Goal: Task Accomplishment & Management: Use online tool/utility

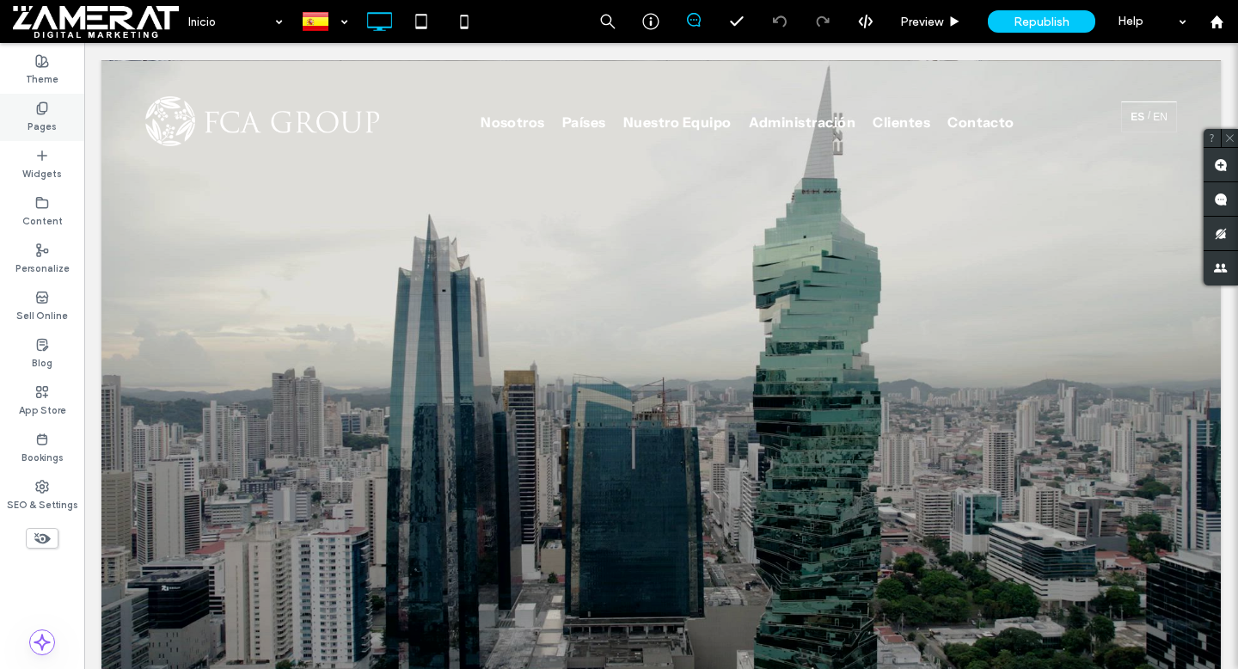
click at [57, 130] on div "Pages" at bounding box center [42, 117] width 84 height 47
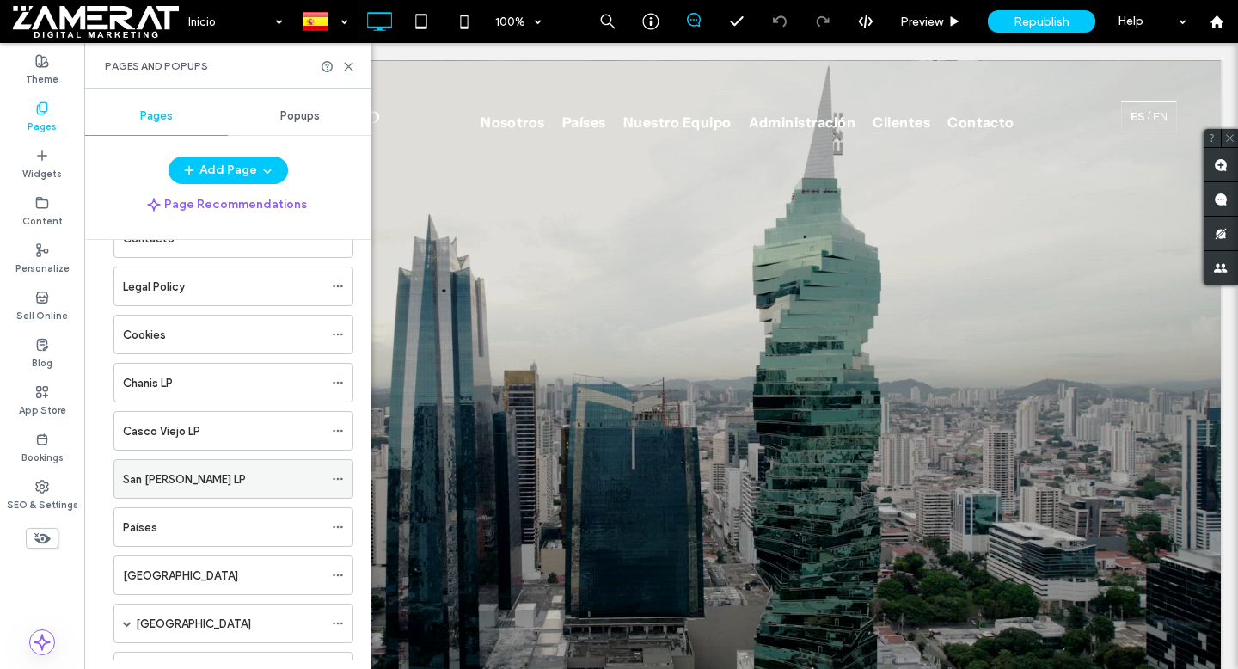
scroll to position [352, 0]
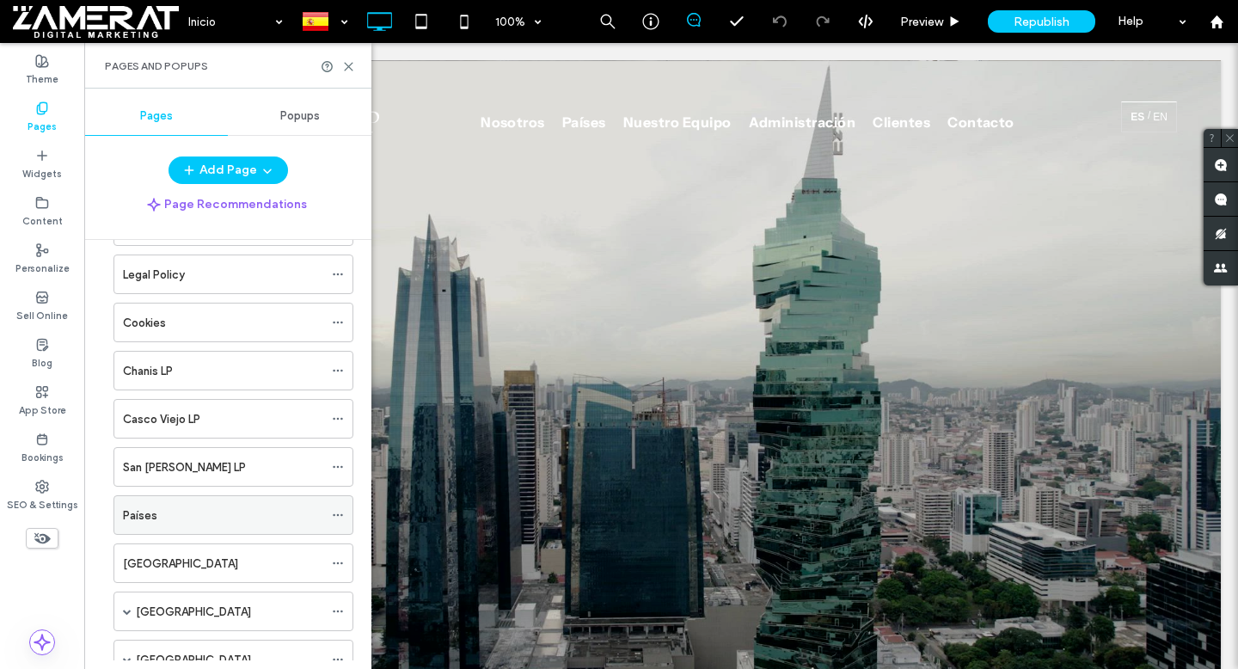
click at [233, 508] on div "Países" at bounding box center [223, 515] width 200 height 18
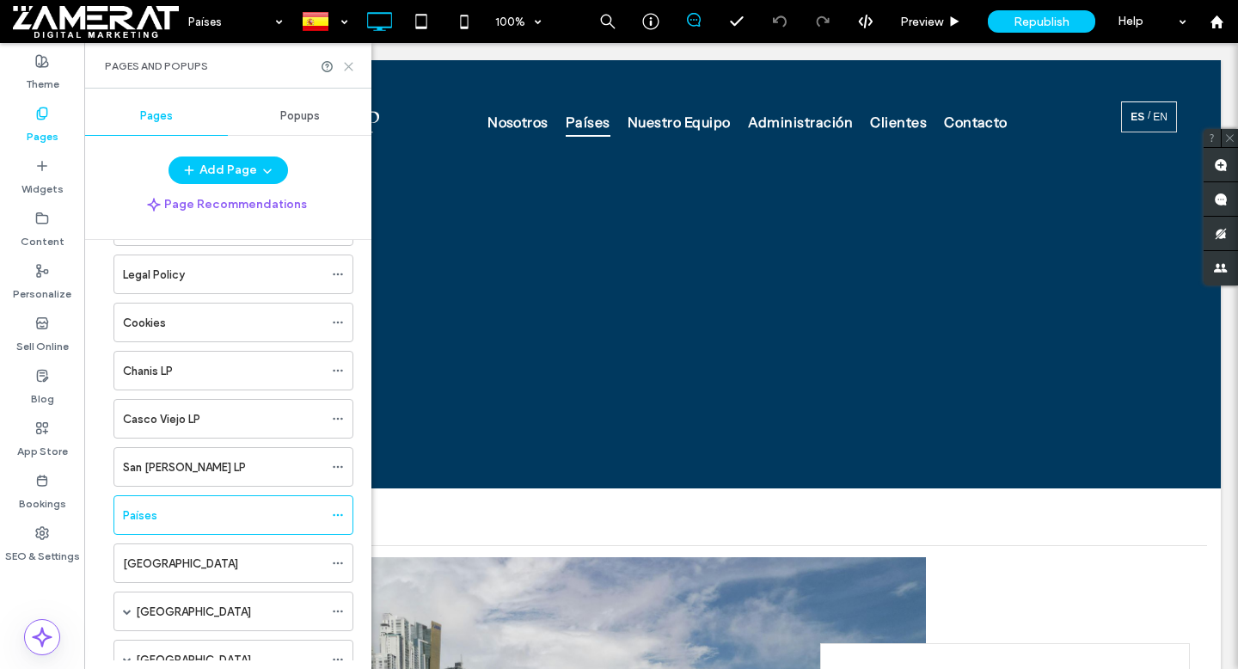
click at [352, 64] on icon at bounding box center [348, 66] width 13 height 13
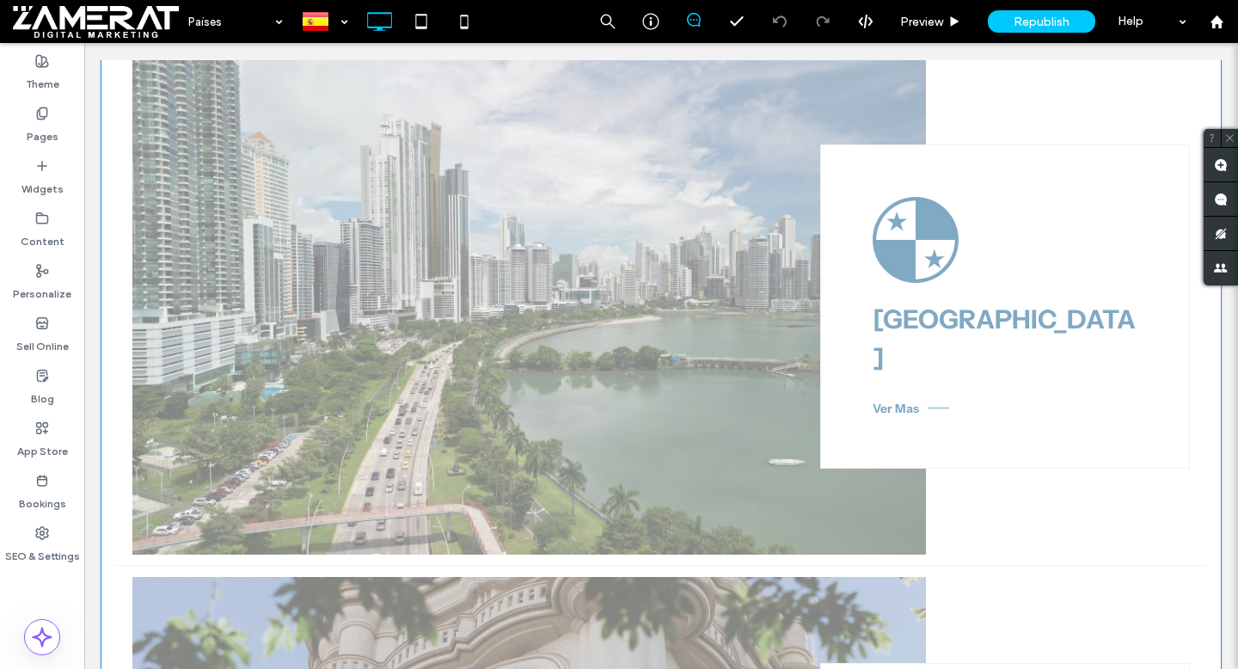
scroll to position [404, 0]
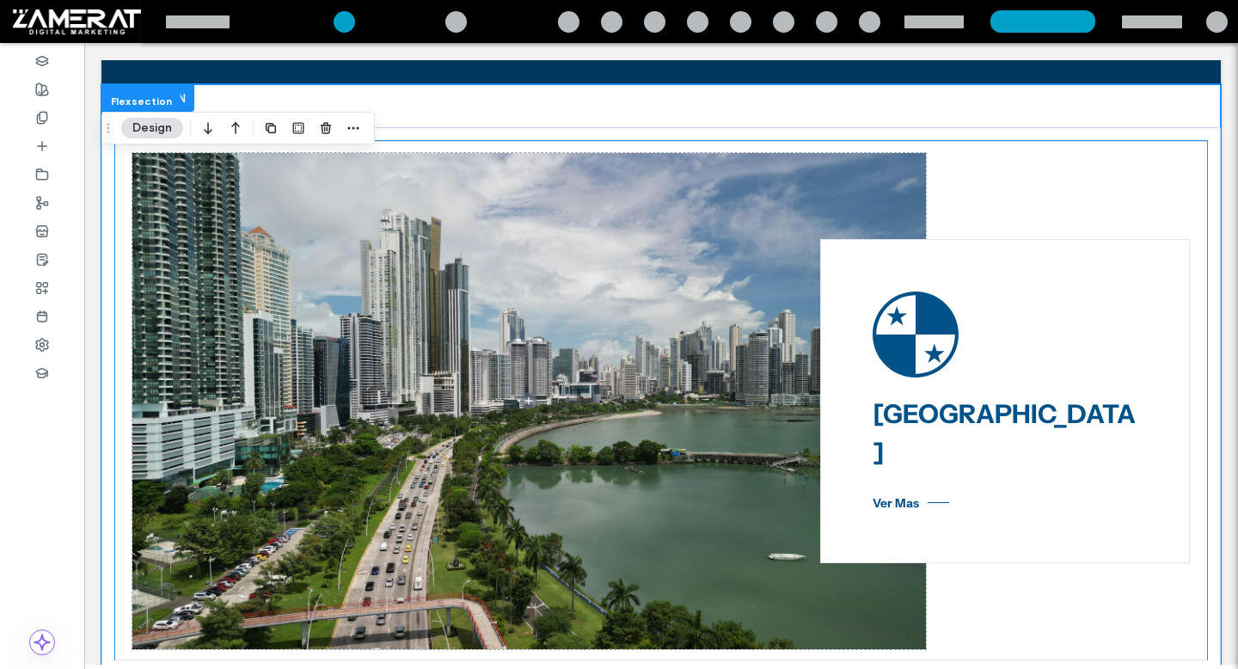
click at [898, 337] on icon at bounding box center [916, 334] width 86 height 86
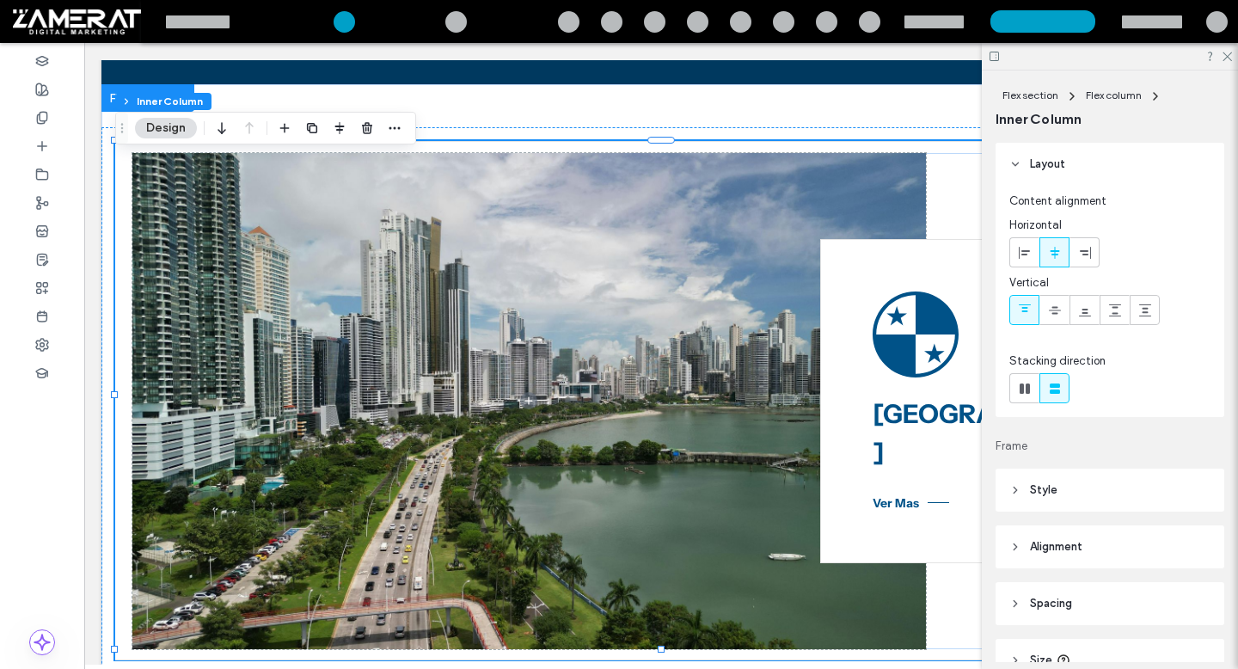
type input "**"
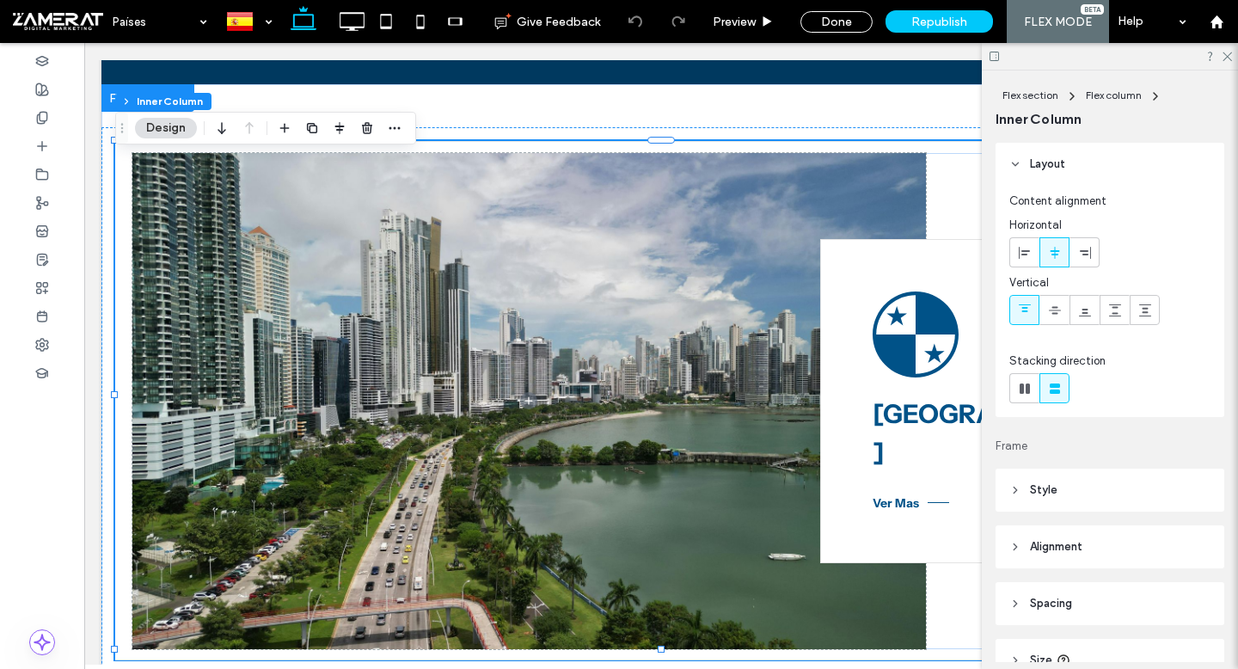
click at [893, 350] on icon at bounding box center [916, 334] width 86 height 86
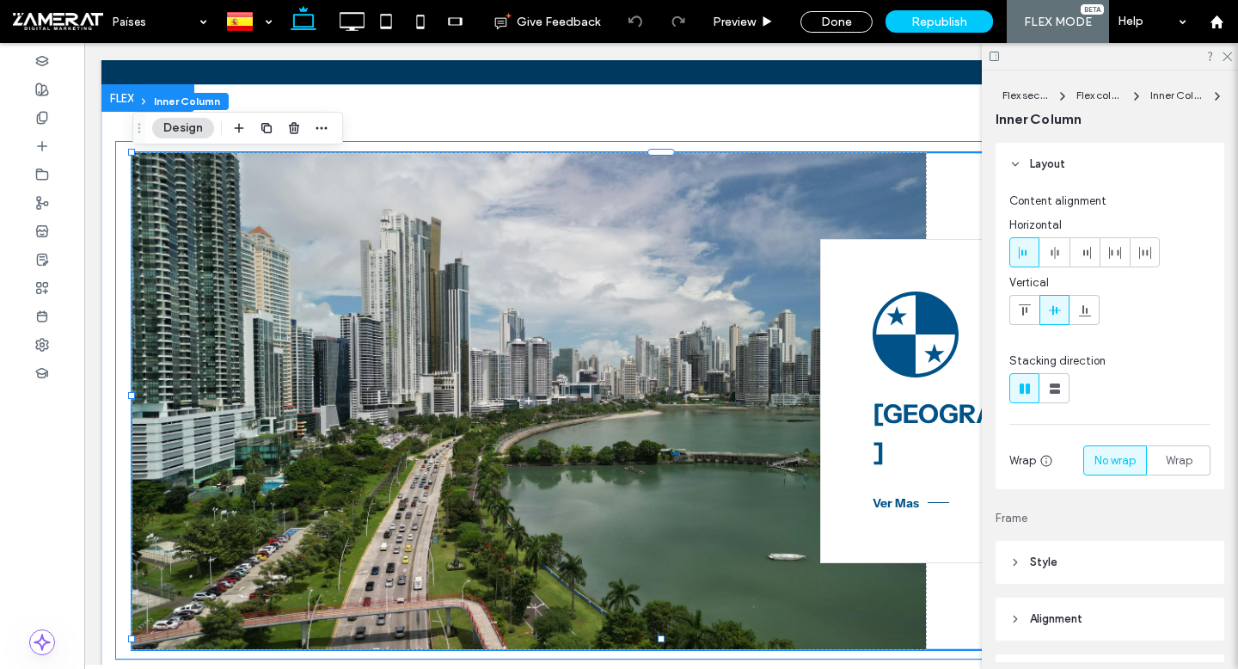
click at [893, 350] on icon at bounding box center [916, 334] width 86 height 86
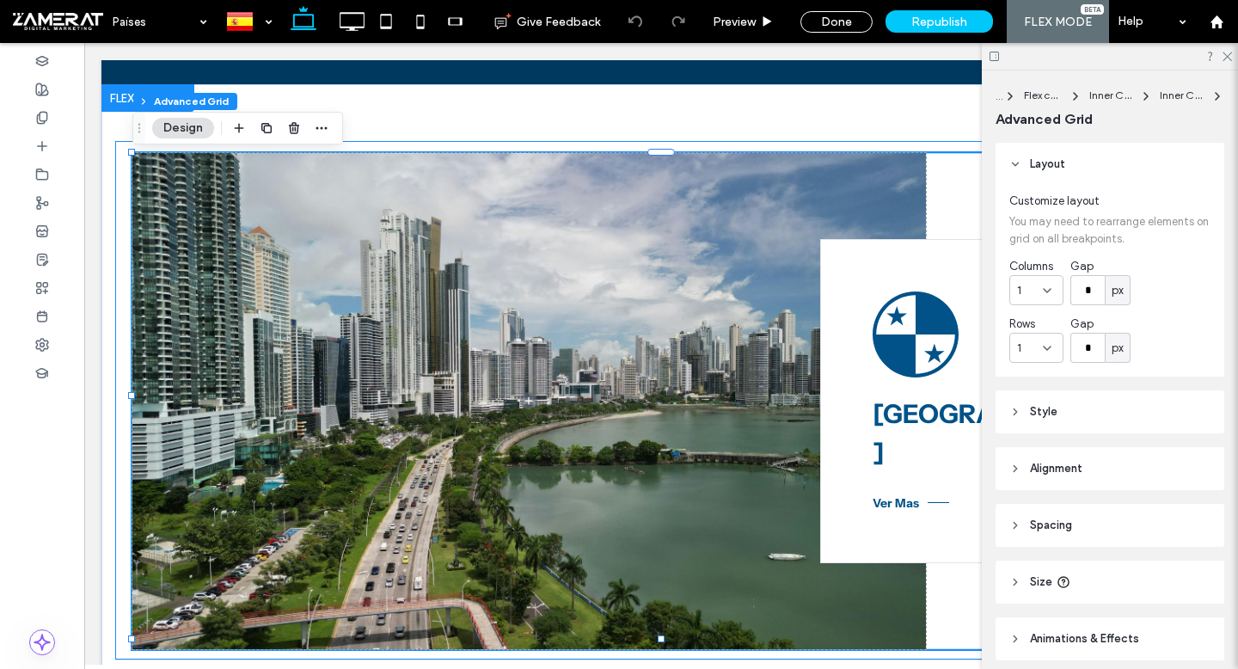
click at [893, 350] on icon at bounding box center [916, 334] width 86 height 86
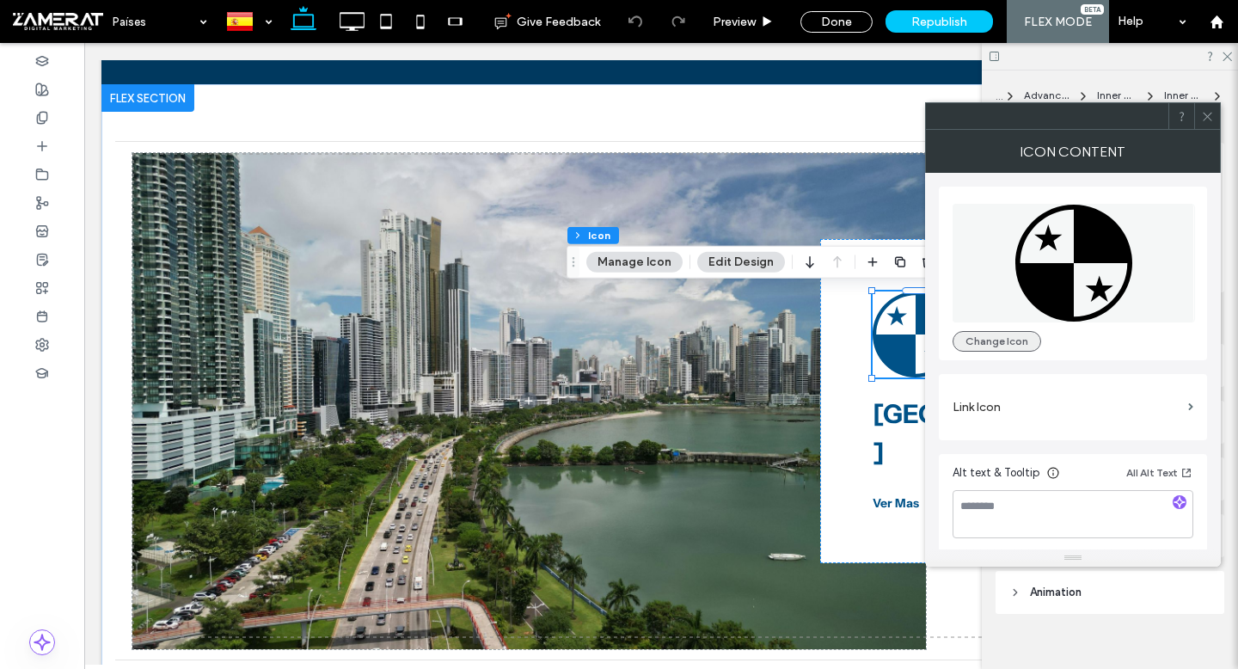
click at [978, 342] on button "Change Icon" at bounding box center [997, 341] width 89 height 21
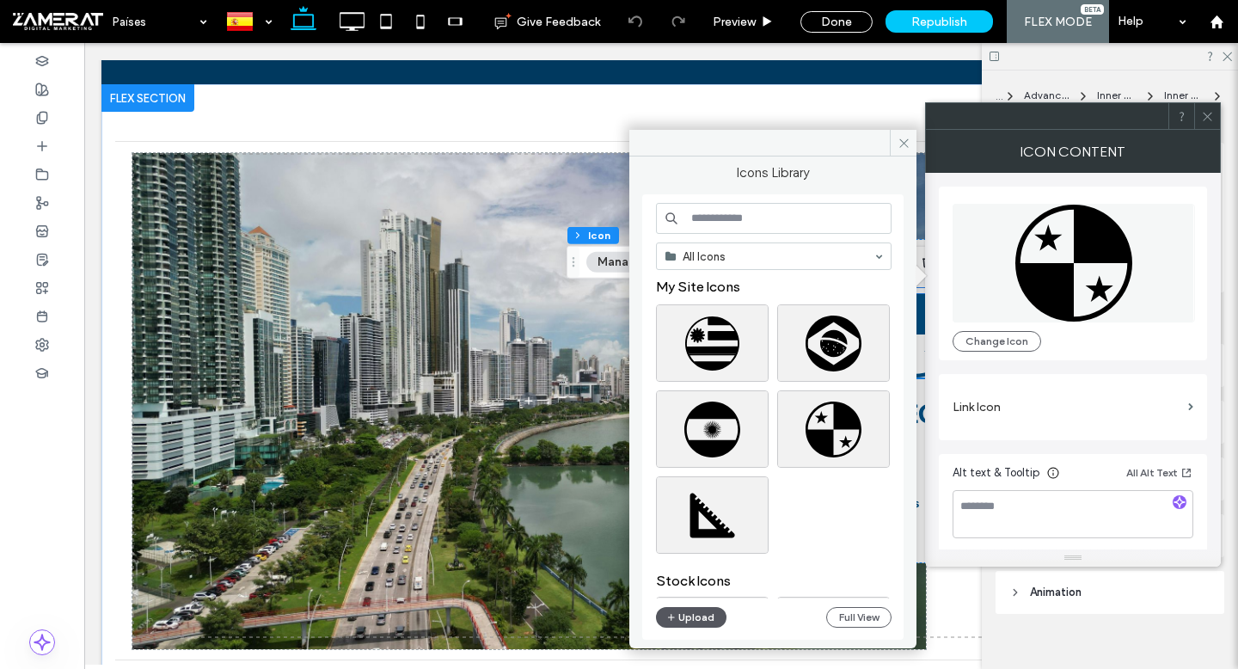
click at [691, 627] on button "Upload" at bounding box center [691, 617] width 70 height 21
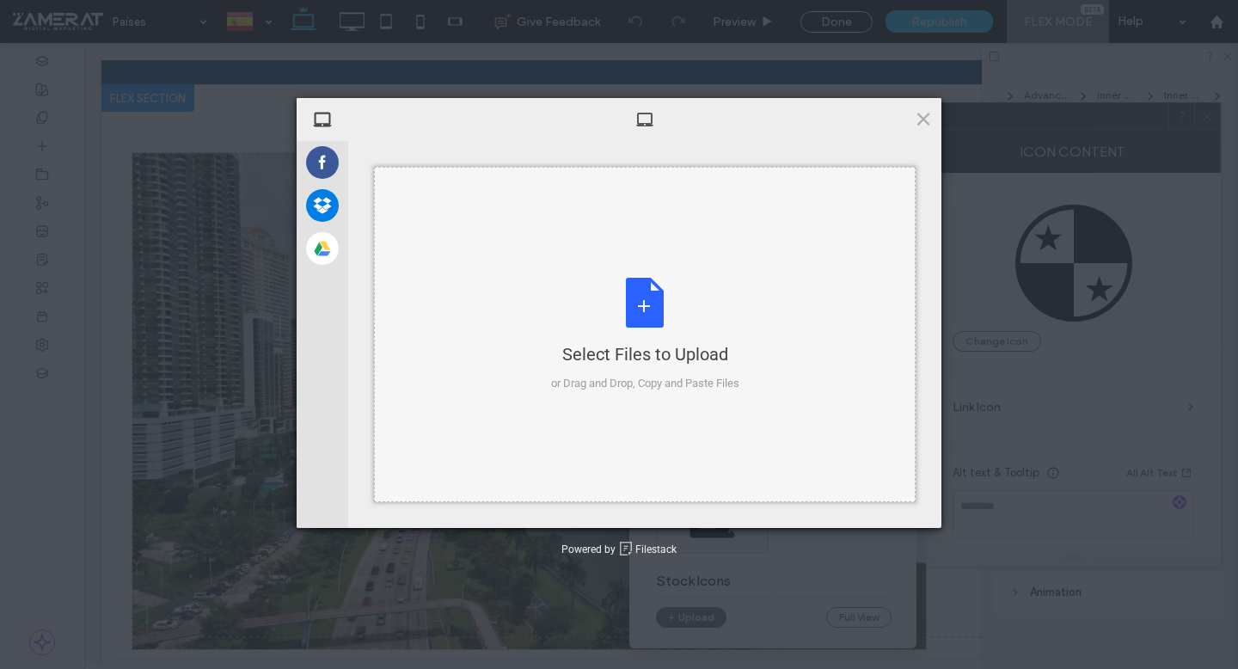
click at [553, 253] on div "Select Files to Upload or Drag and Drop, Copy and Paste Files" at bounding box center [645, 334] width 542 height 335
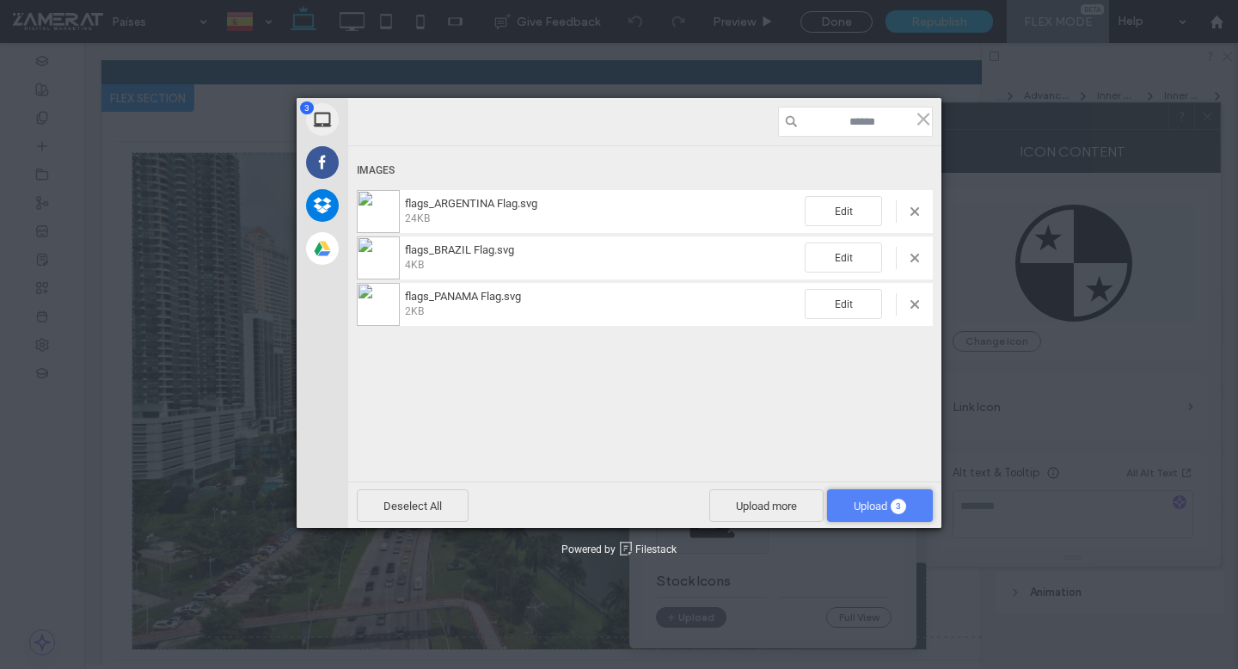
click at [866, 500] on span "Upload 3" at bounding box center [880, 506] width 52 height 13
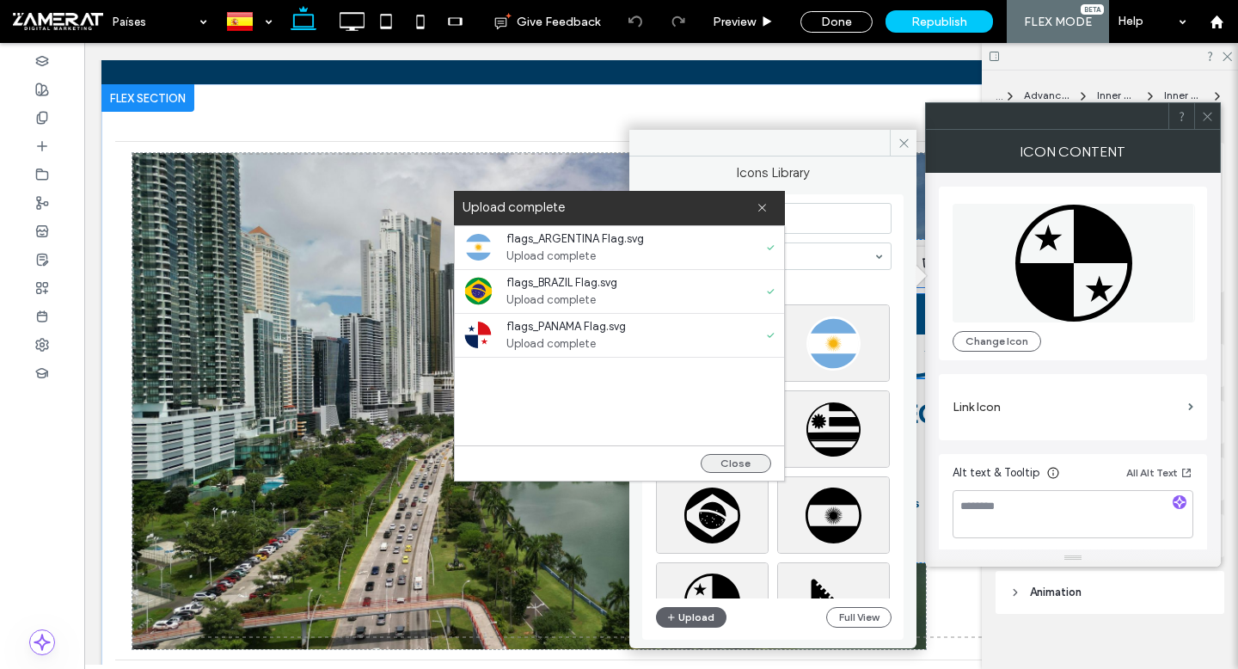
click at [732, 464] on button "Close" at bounding box center [736, 463] width 70 height 19
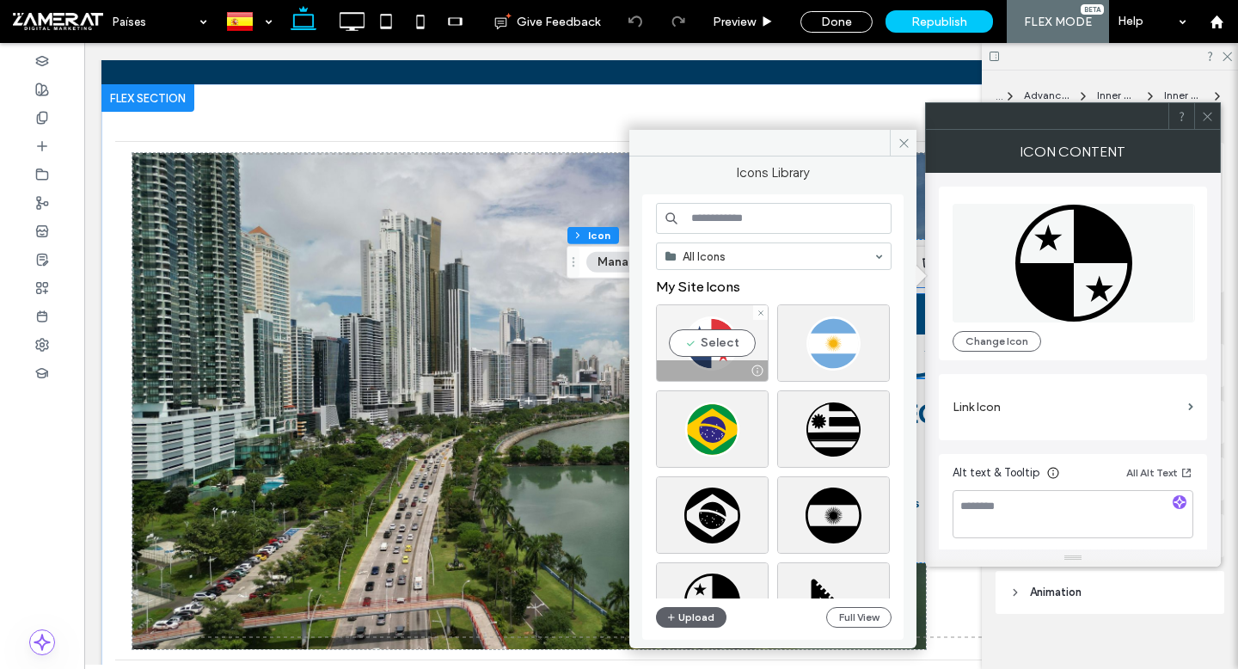
click at [718, 338] on div "Select" at bounding box center [712, 342] width 113 height 77
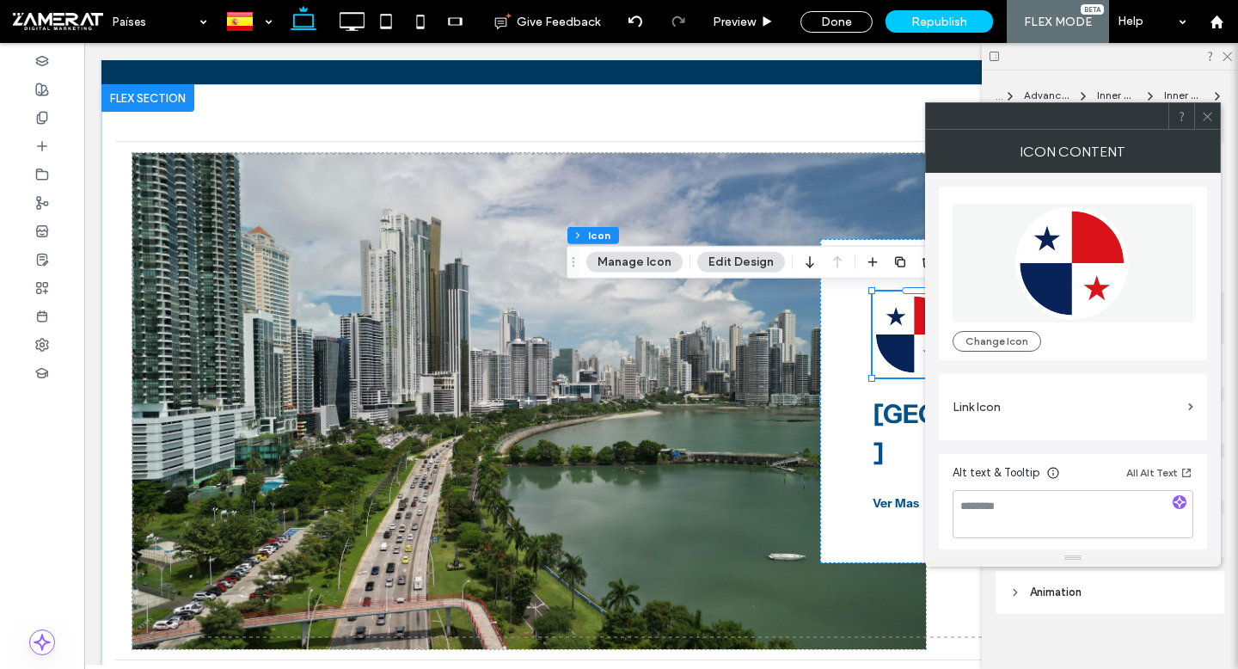
click at [1206, 114] on icon at bounding box center [1207, 116] width 13 height 13
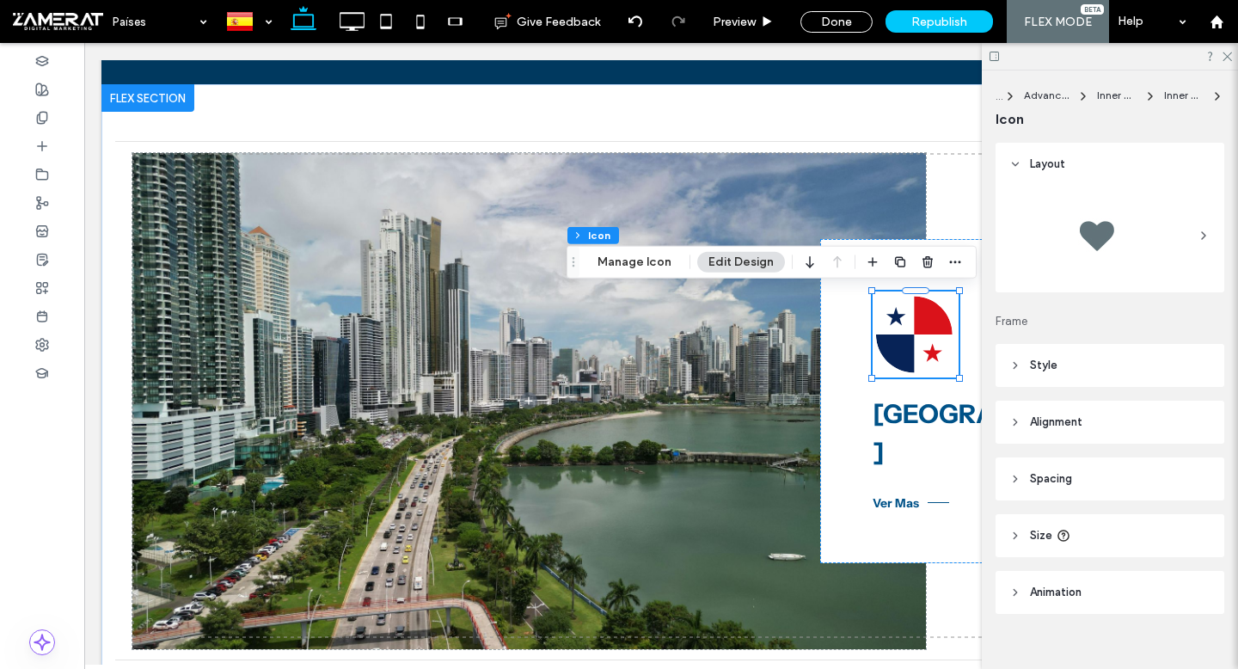
click at [714, 668] on div at bounding box center [661, 356] width 1154 height 626
click at [1226, 57] on use at bounding box center [1227, 56] width 9 height 9
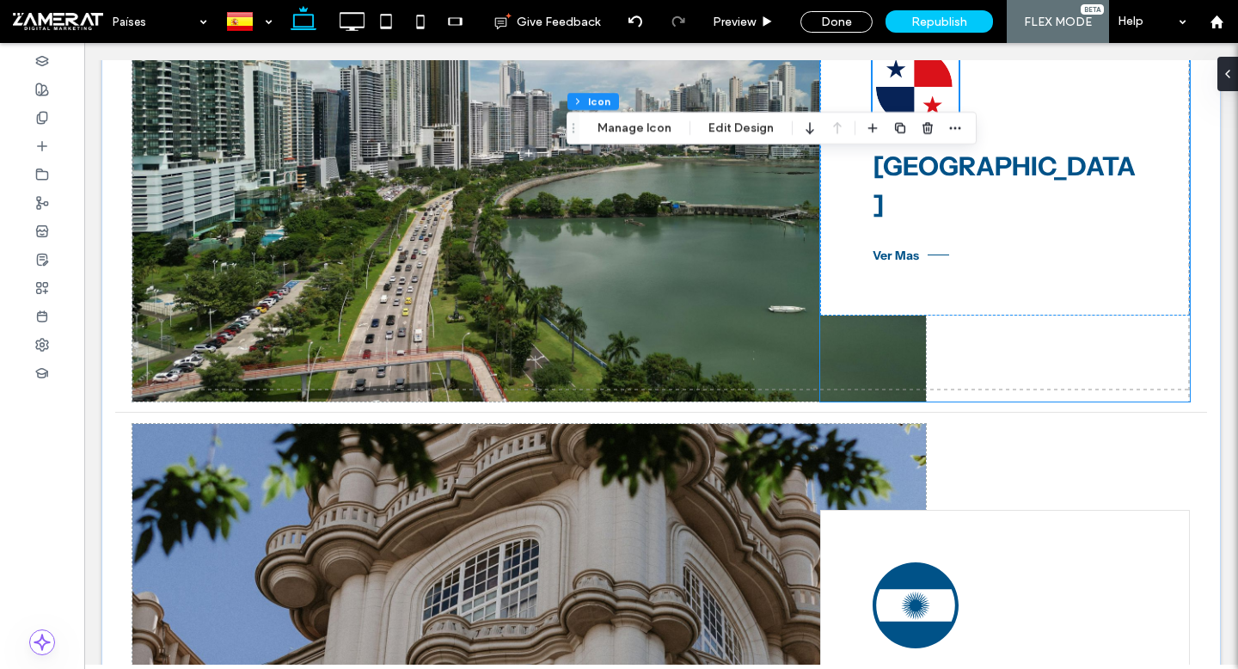
scroll to position [820, 0]
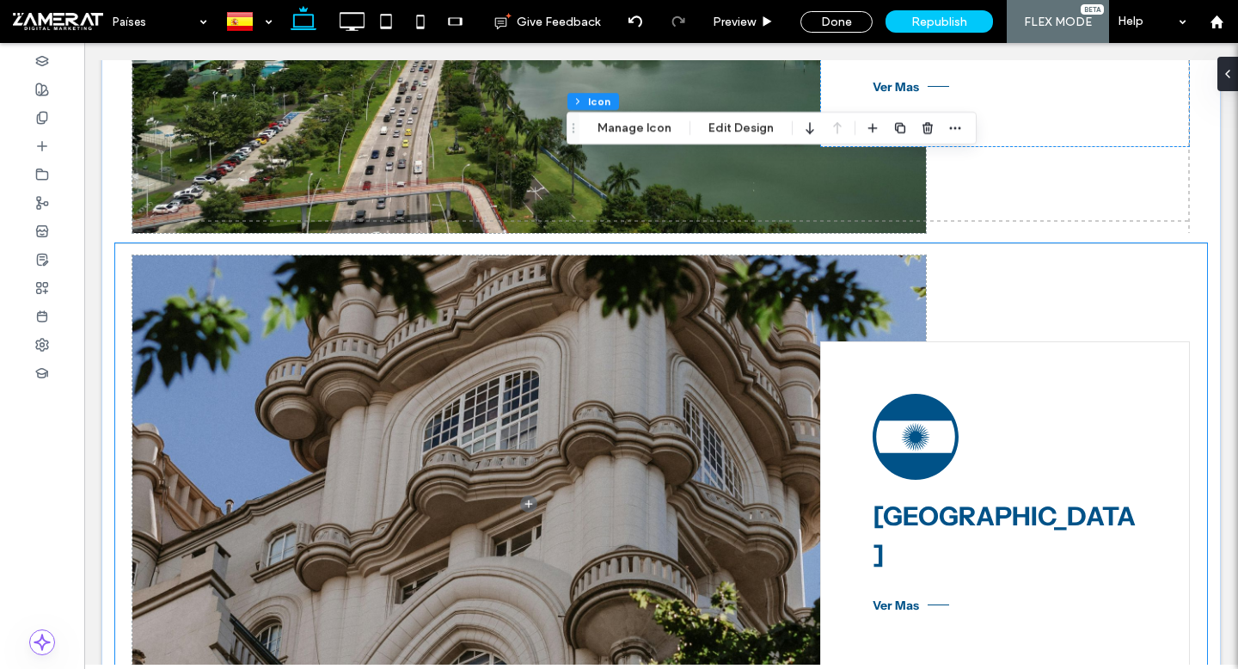
click at [917, 467] on icon at bounding box center [916, 437] width 86 height 86
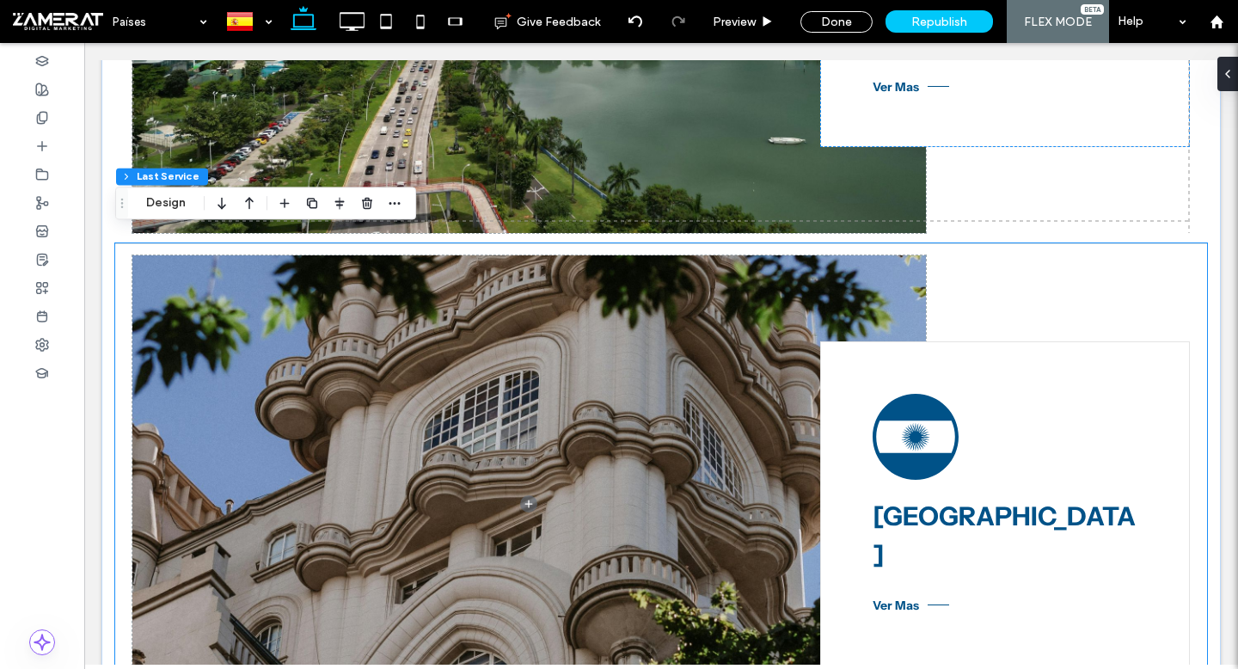
type input "**"
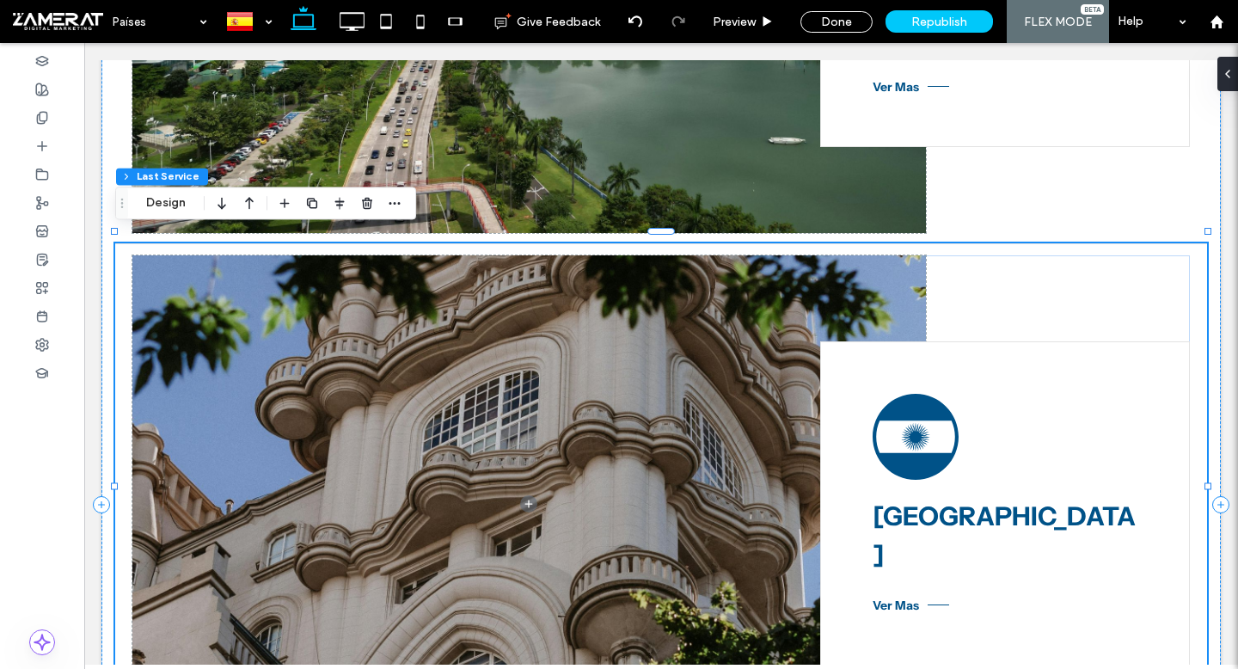
click at [914, 457] on icon at bounding box center [916, 437] width 86 height 86
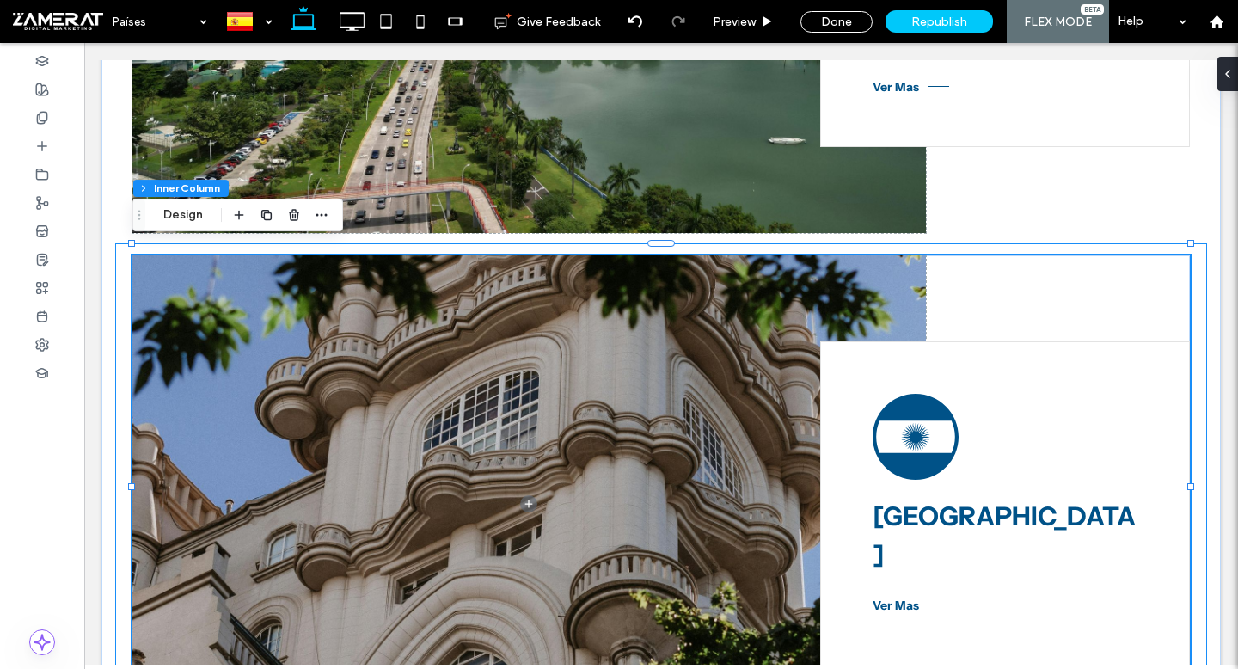
click at [914, 457] on icon at bounding box center [916, 437] width 86 height 86
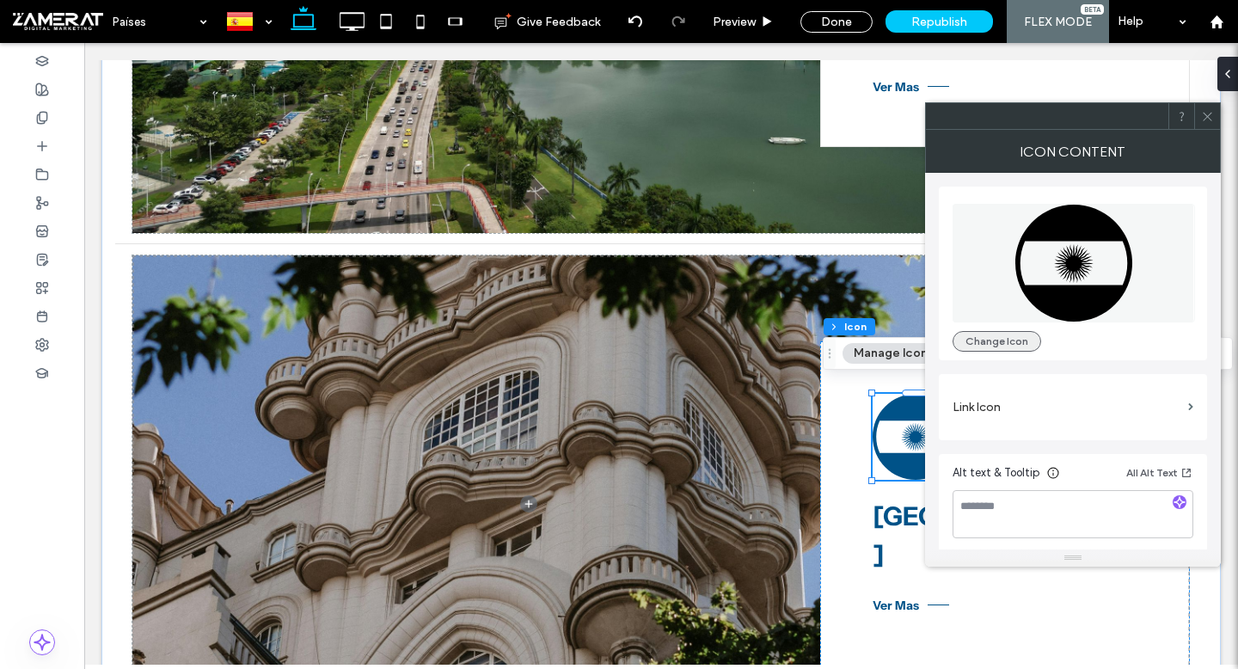
click at [1013, 344] on button "Change Icon" at bounding box center [997, 341] width 89 height 21
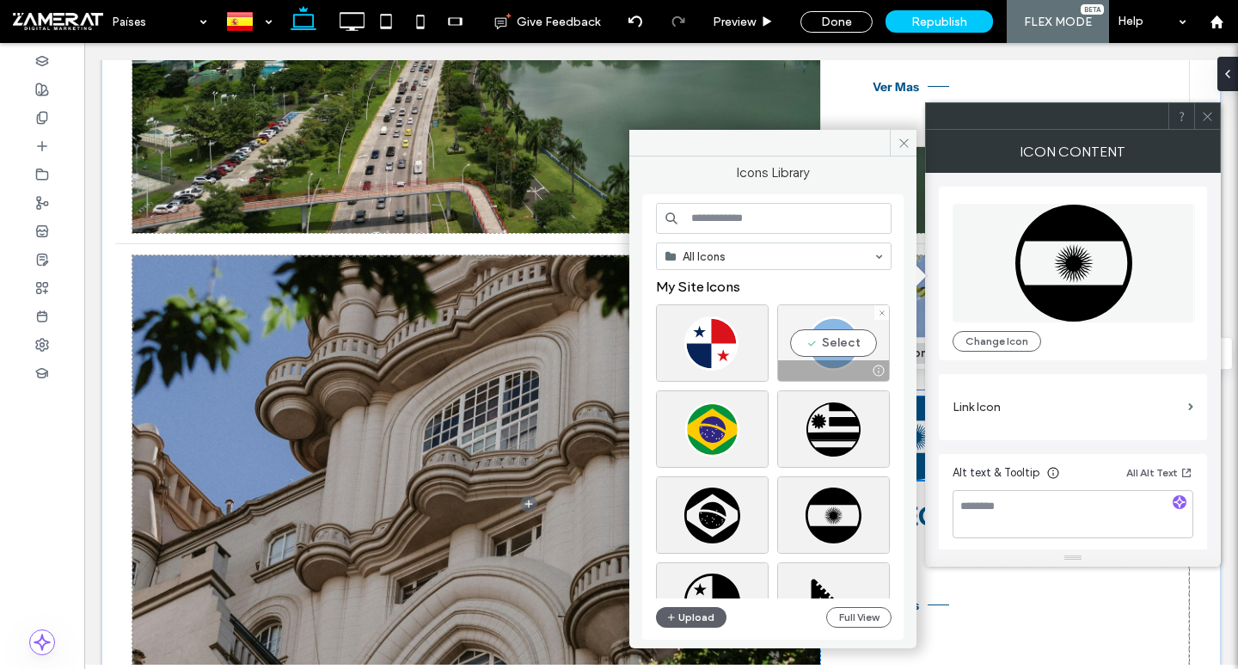
click at [816, 358] on div "Select" at bounding box center [833, 342] width 113 height 77
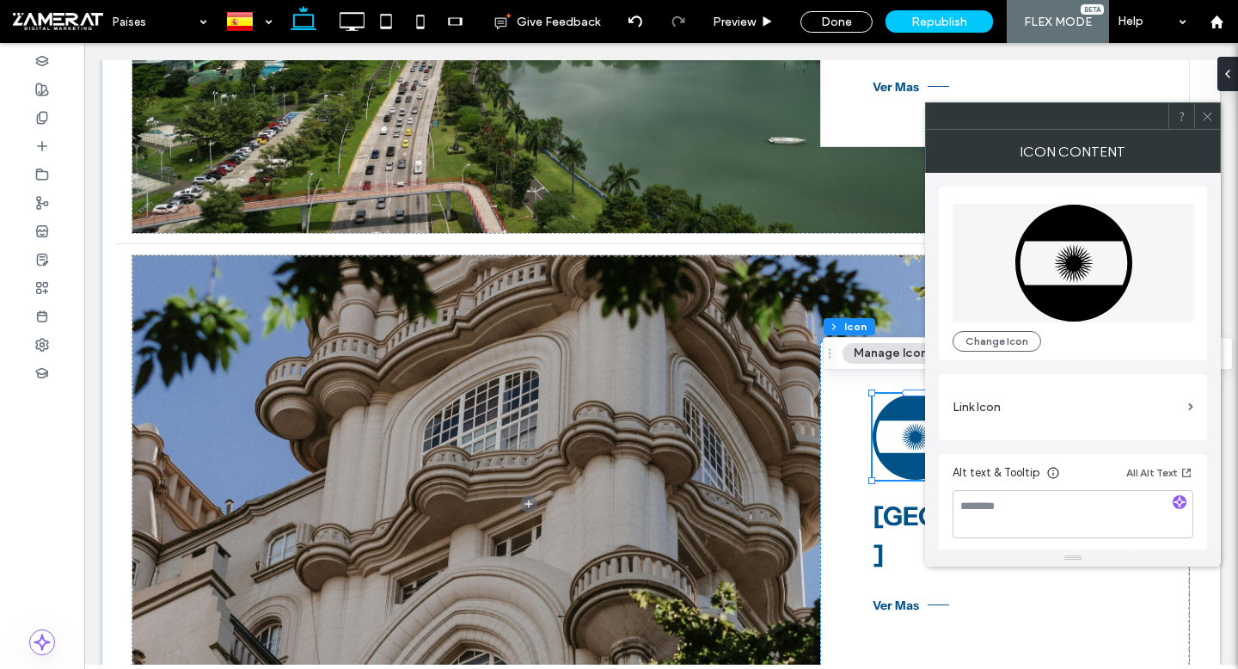
click at [816, 358] on span "Drag" at bounding box center [829, 353] width 31 height 12
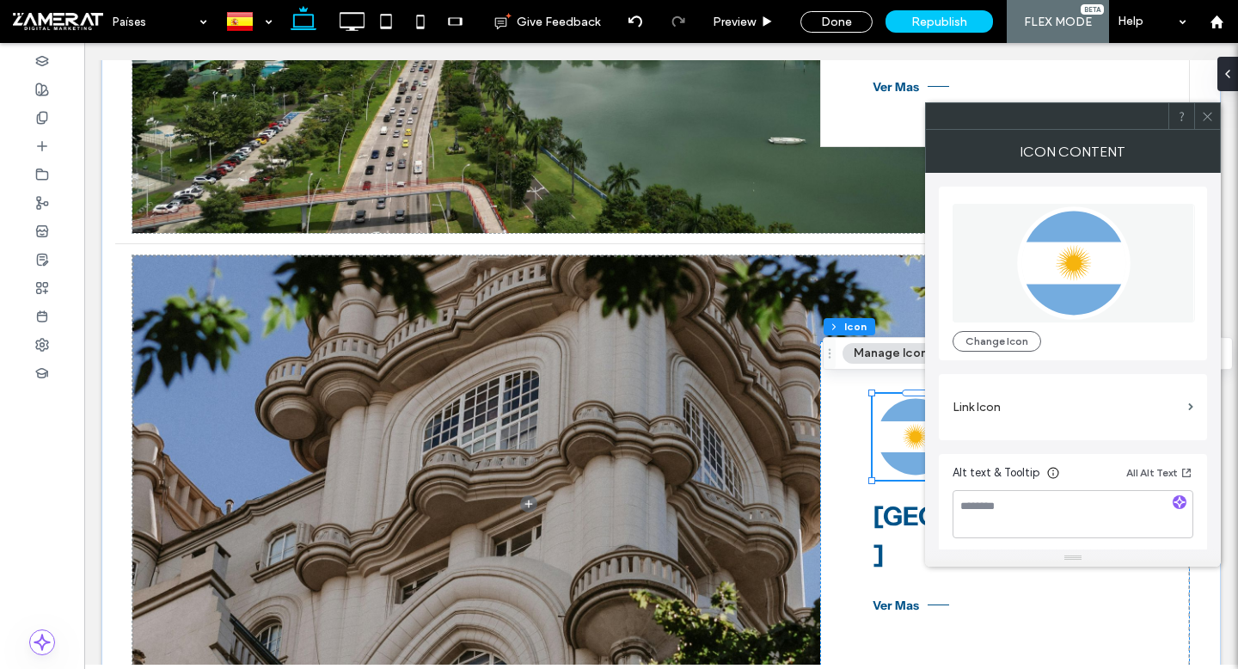
click at [1210, 113] on icon at bounding box center [1207, 116] width 13 height 13
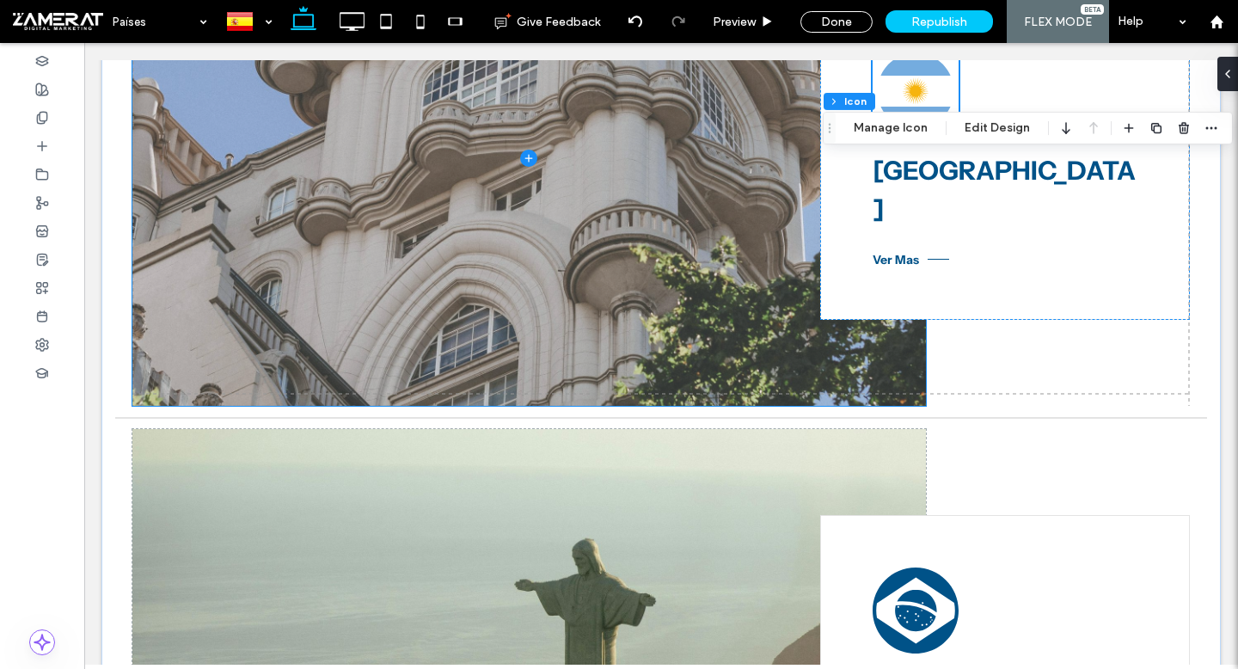
scroll to position [1175, 0]
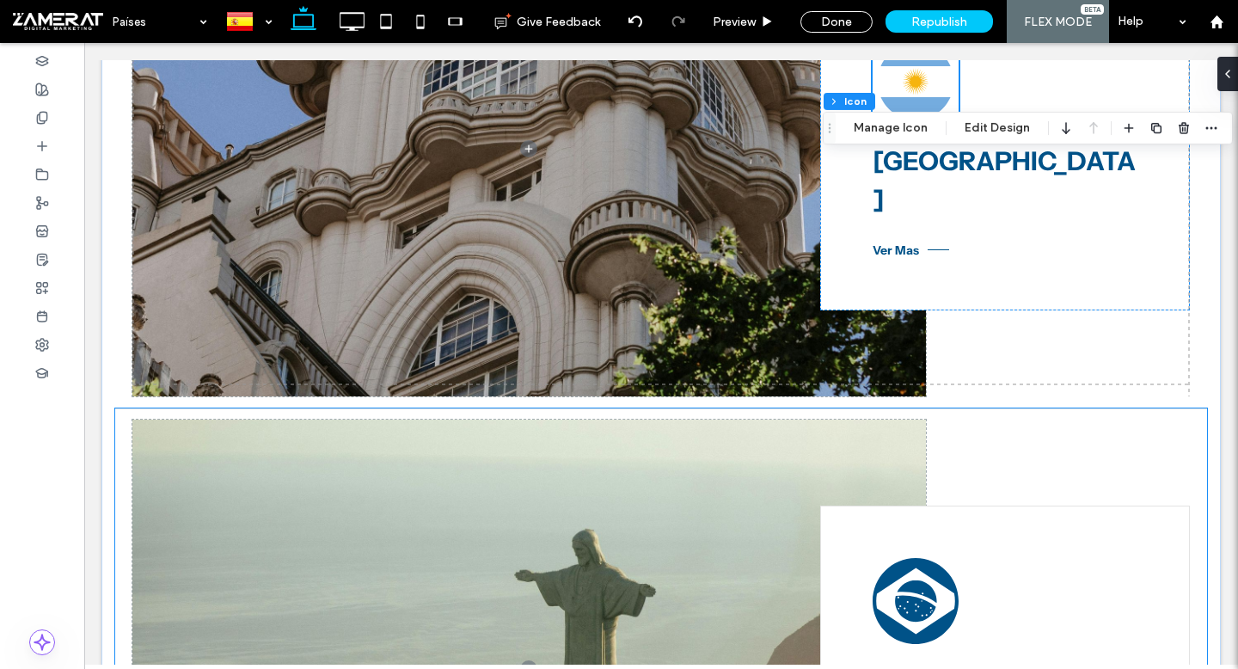
click at [914, 572] on icon at bounding box center [916, 601] width 86 height 86
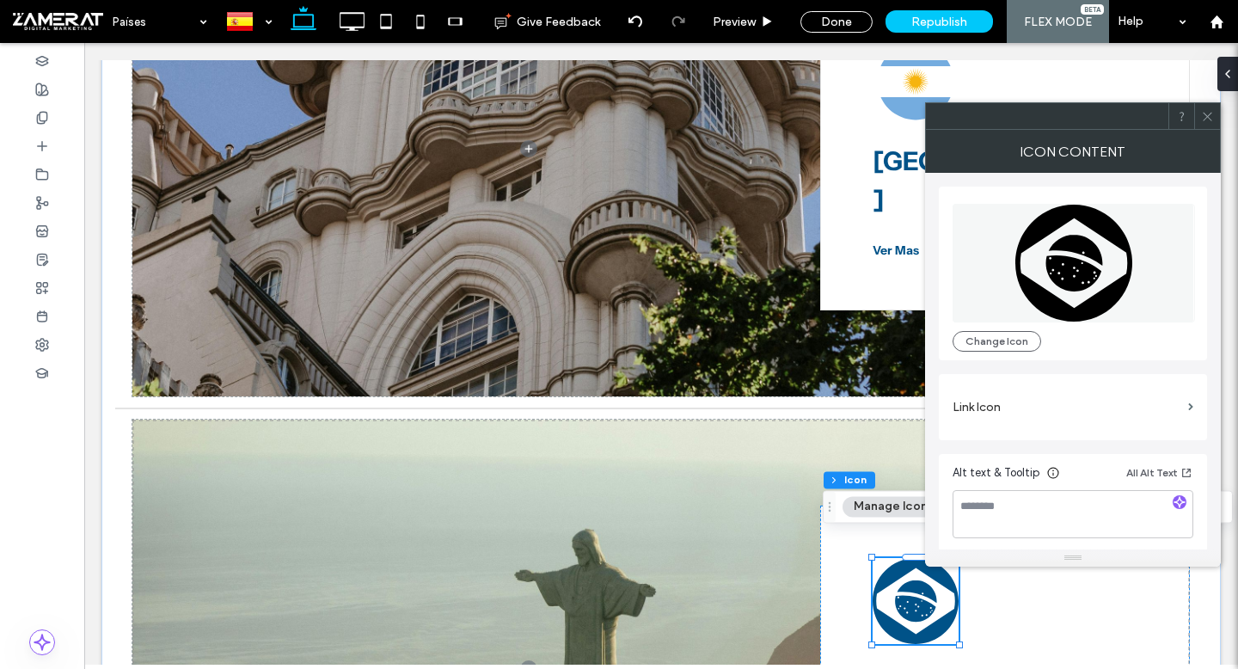
click at [994, 362] on div "Change Icon Link Icon Alt text & Tooltip All Alt Text" at bounding box center [1073, 363] width 268 height 381
click at [990, 344] on button "Change Icon" at bounding box center [997, 341] width 89 height 21
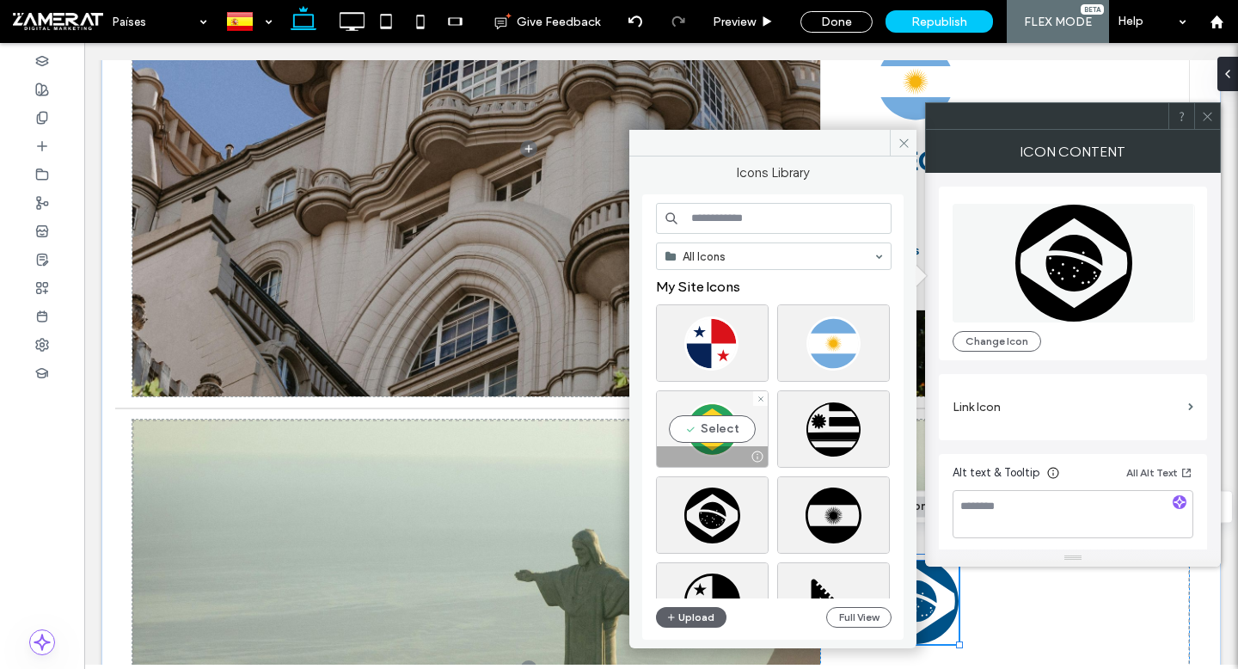
click at [710, 455] on div at bounding box center [712, 456] width 111 height 21
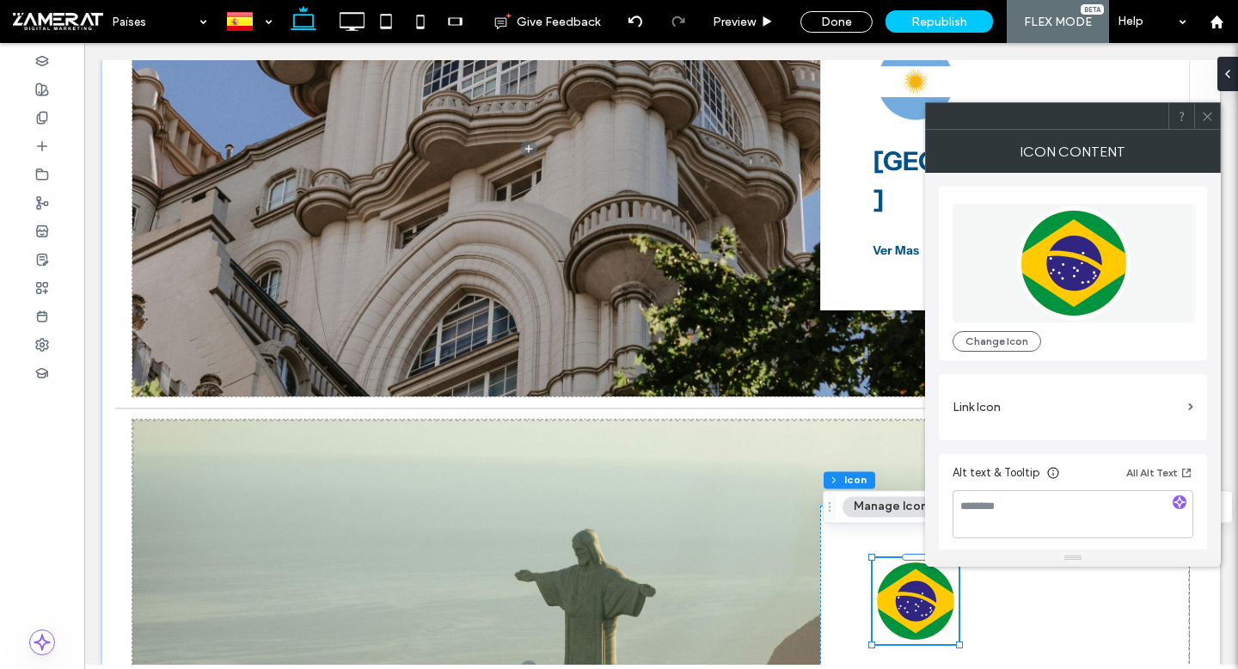
click at [1209, 119] on icon at bounding box center [1207, 116] width 13 height 13
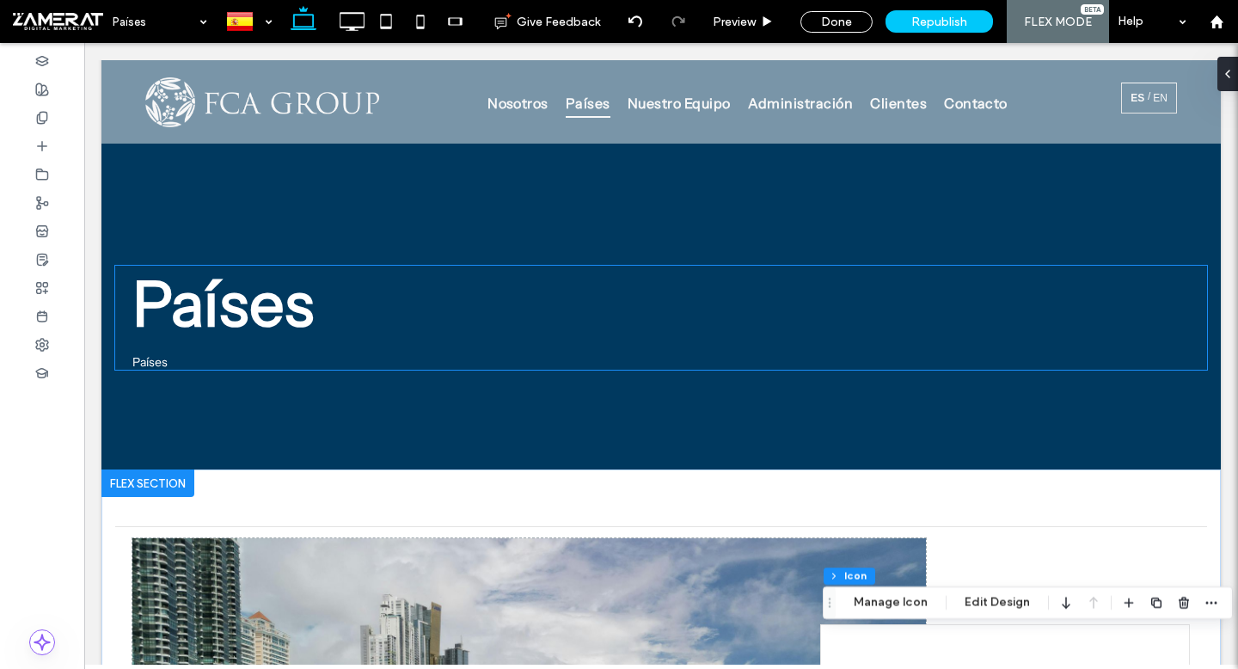
scroll to position [0, 0]
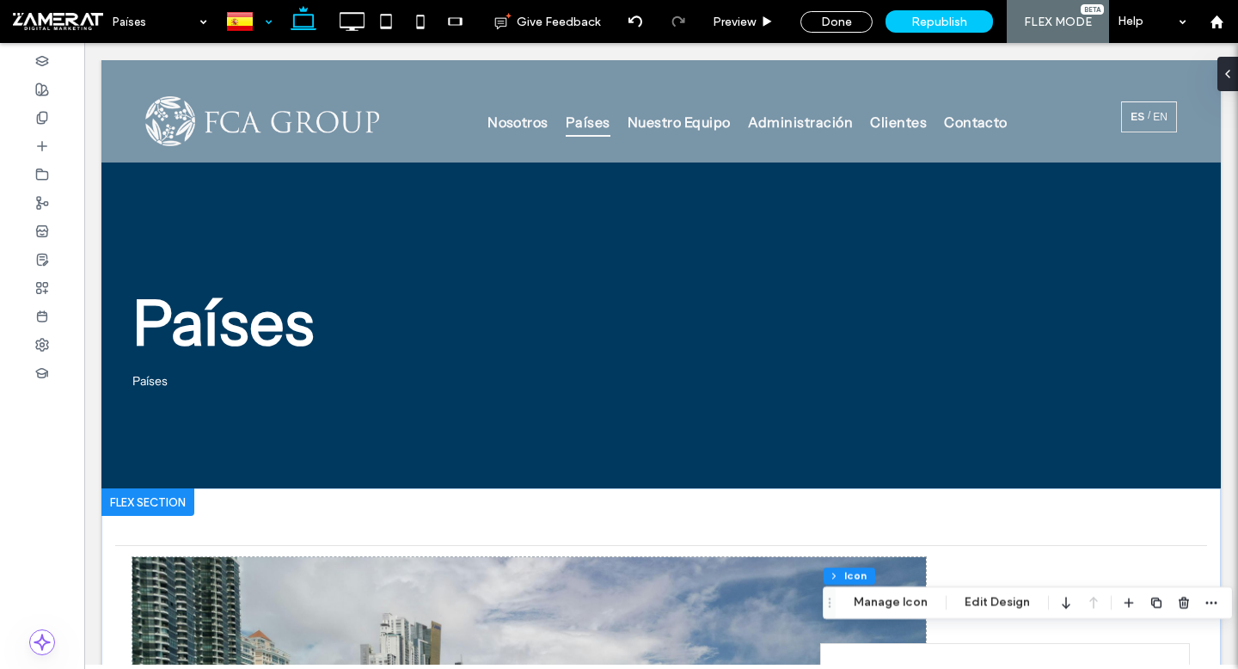
click at [262, 18] on div at bounding box center [249, 21] width 63 height 41
click at [349, 18] on icon at bounding box center [351, 21] width 34 height 34
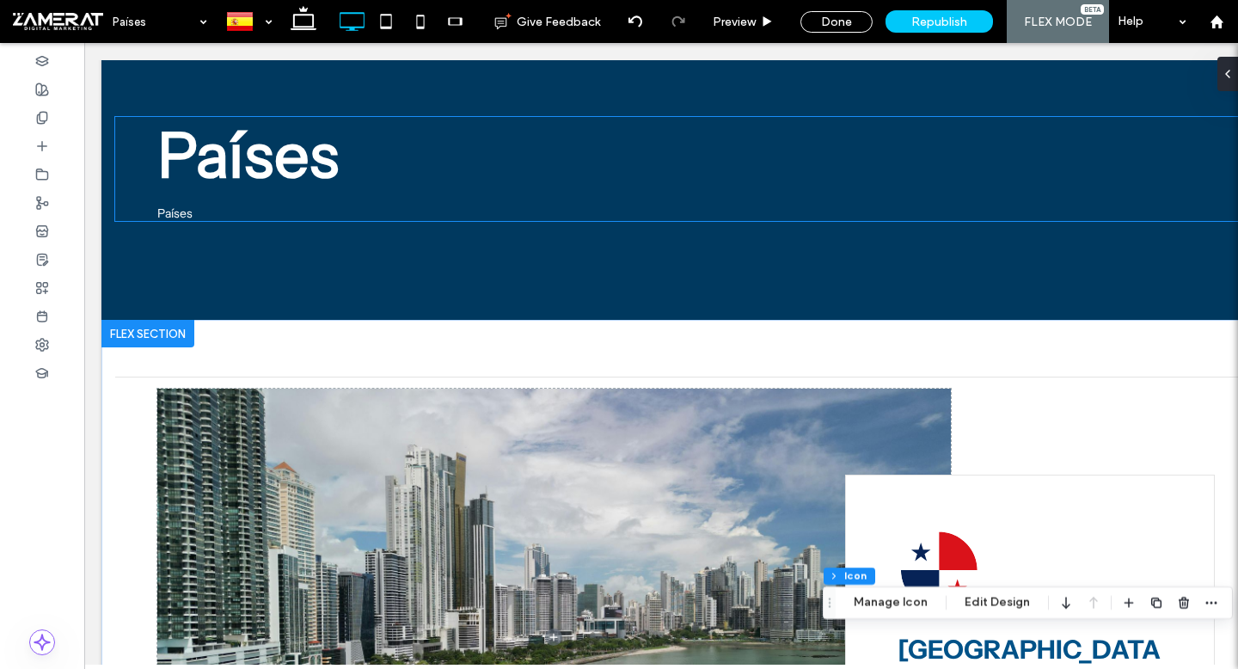
scroll to position [78, 0]
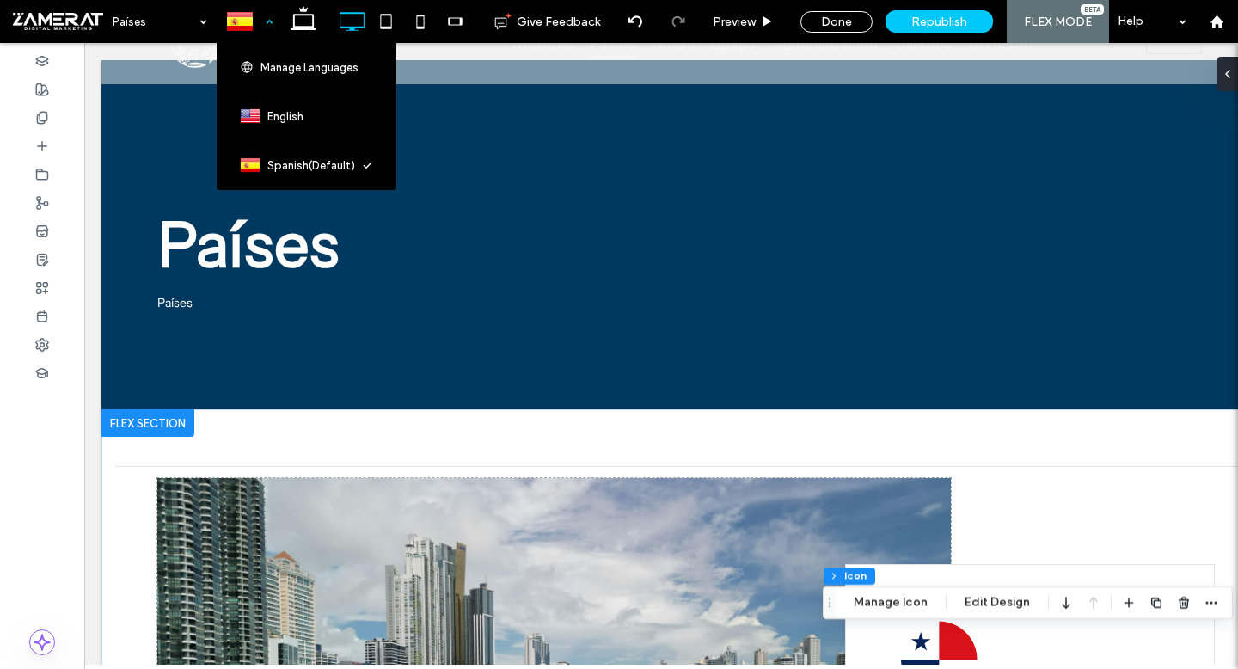
click at [269, 27] on div at bounding box center [249, 21] width 63 height 41
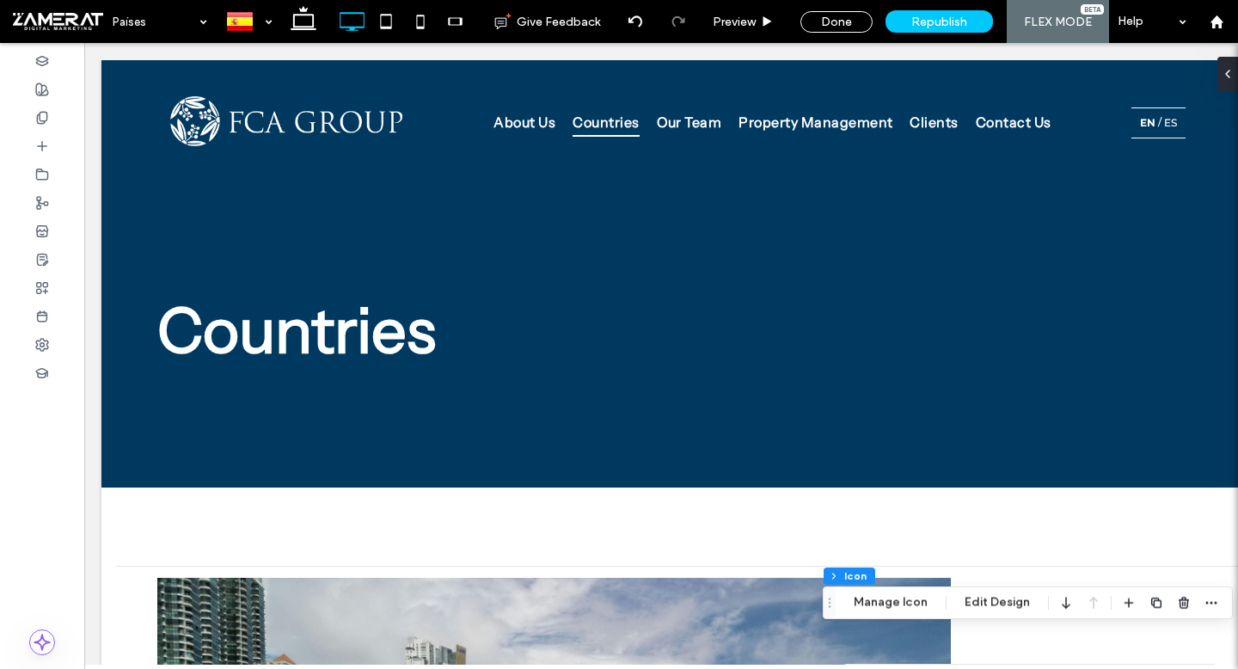
scroll to position [0, 0]
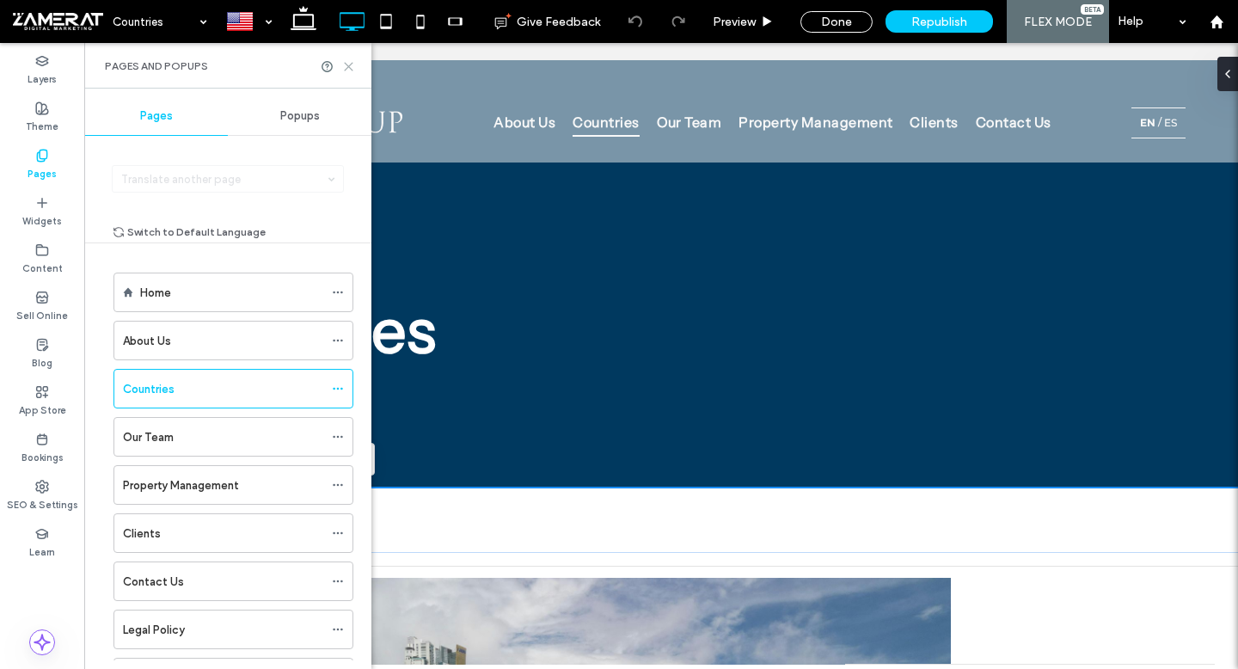
click at [350, 65] on icon at bounding box center [348, 66] width 13 height 13
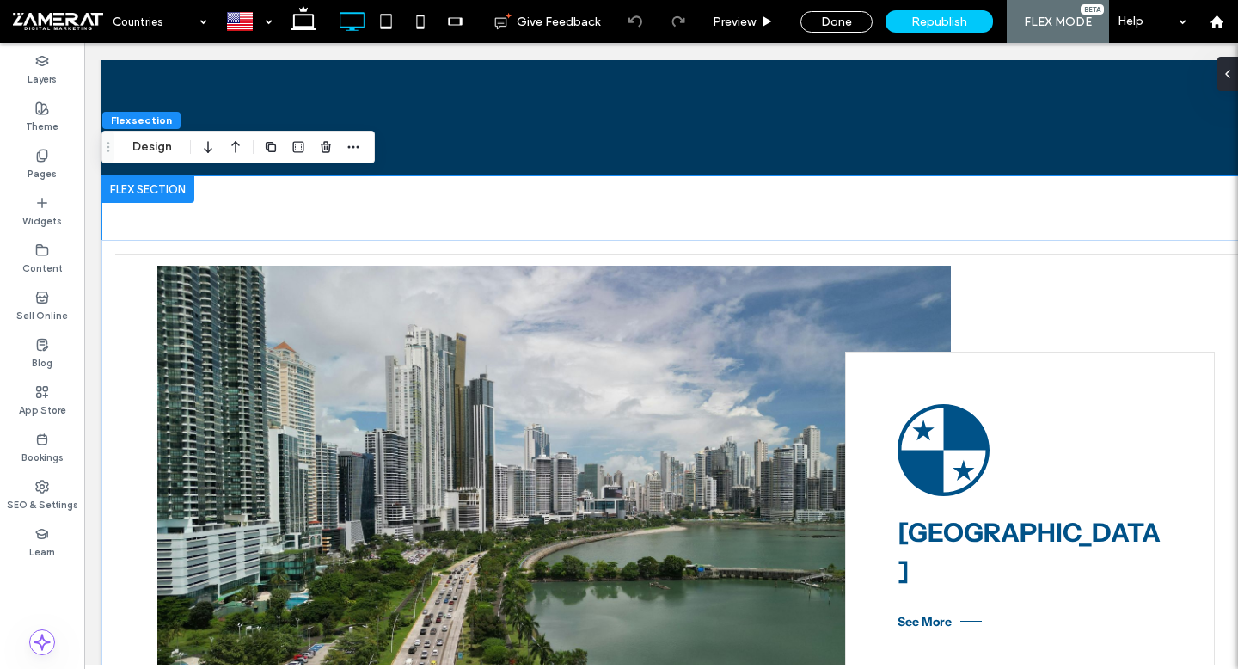
scroll to position [566, 0]
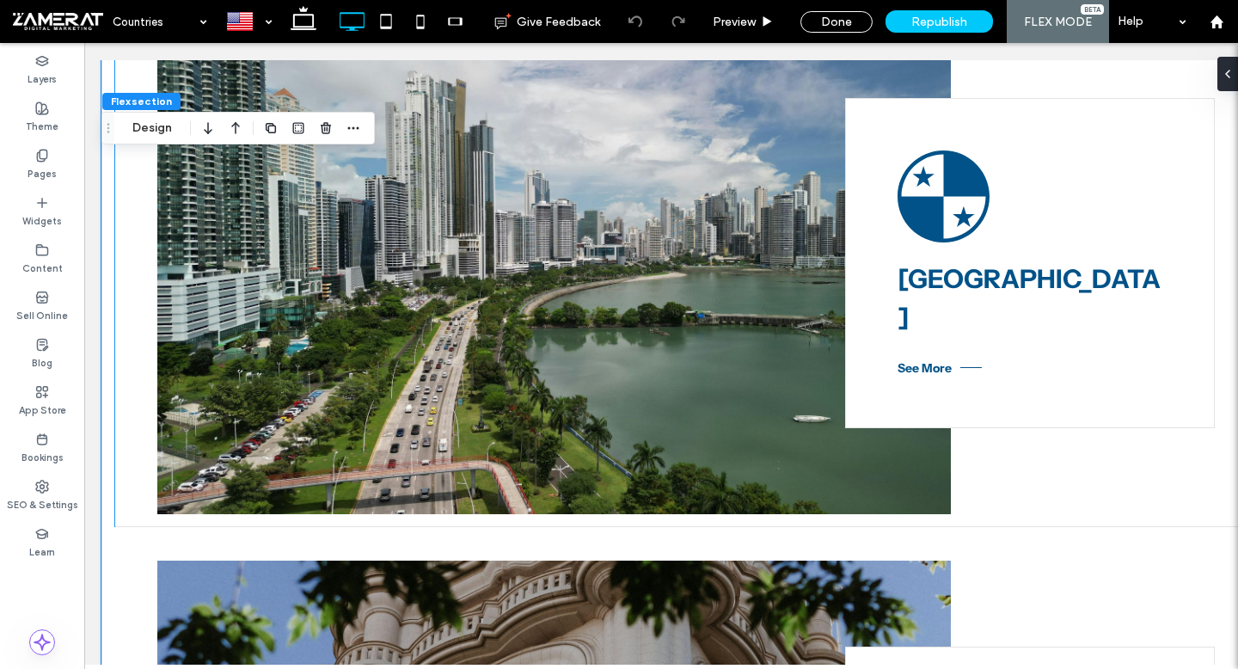
click at [956, 206] on icon at bounding box center [944, 196] width 92 height 92
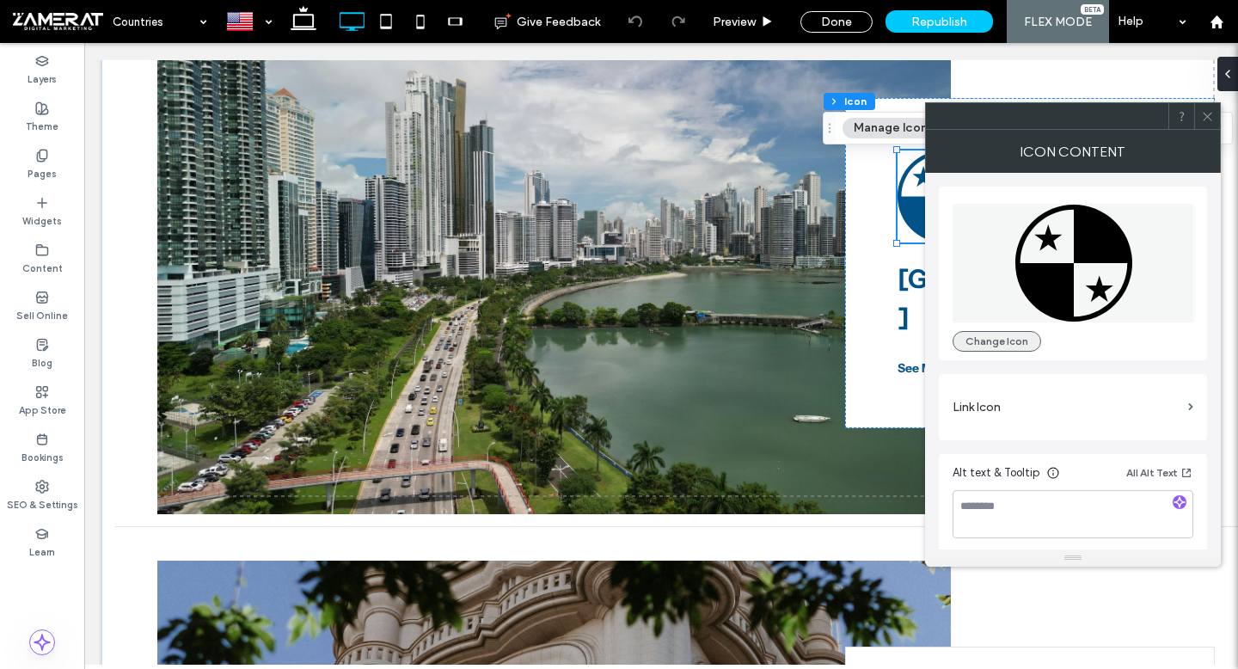
click at [1008, 335] on button "Change Icon" at bounding box center [997, 341] width 89 height 21
click at [1020, 342] on button "Change Icon" at bounding box center [997, 341] width 89 height 21
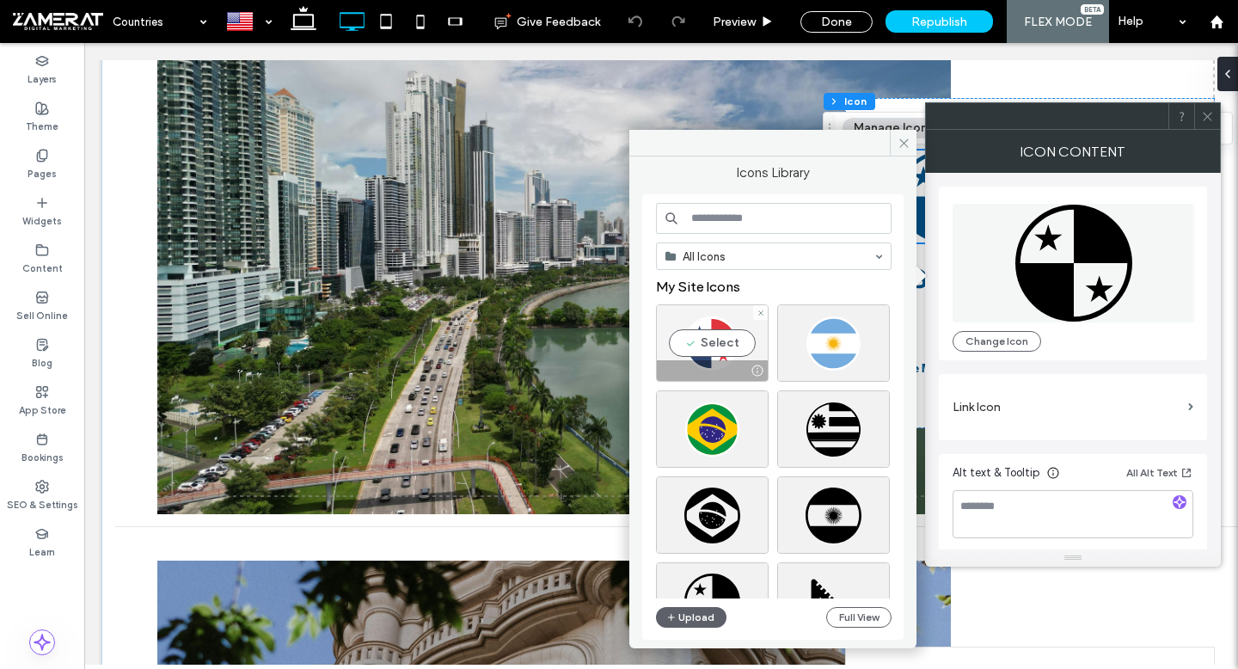
click at [743, 323] on div "Select" at bounding box center [712, 342] width 113 height 77
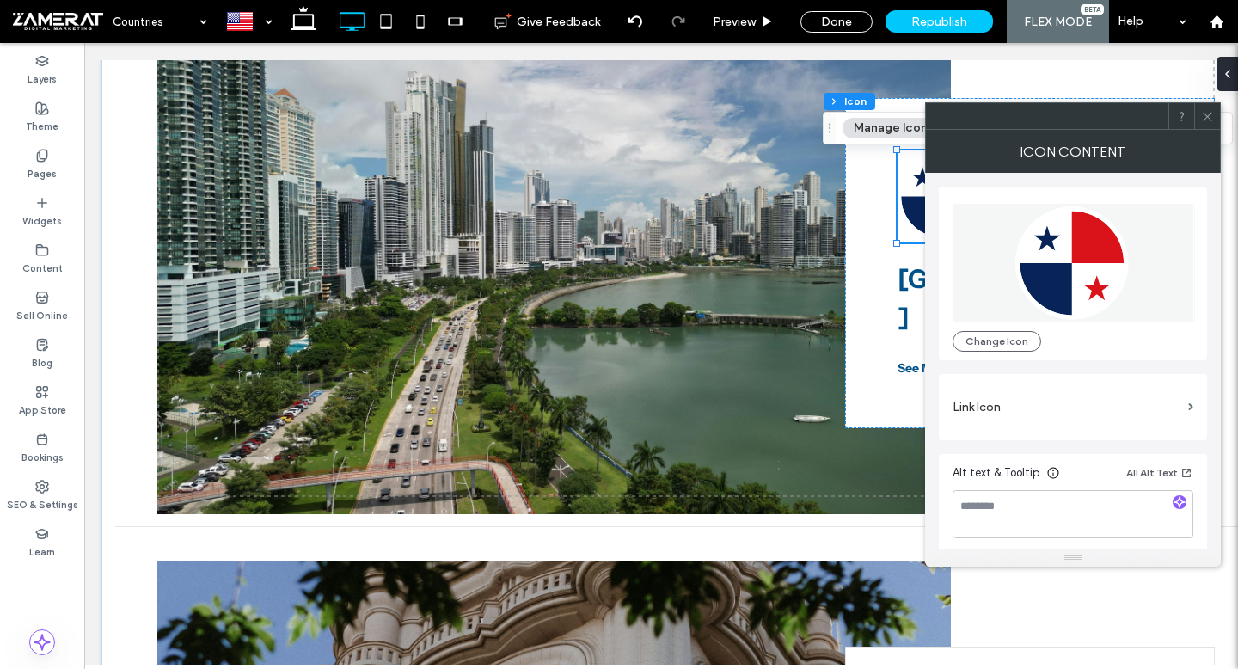
click at [1205, 113] on icon at bounding box center [1207, 116] width 13 height 13
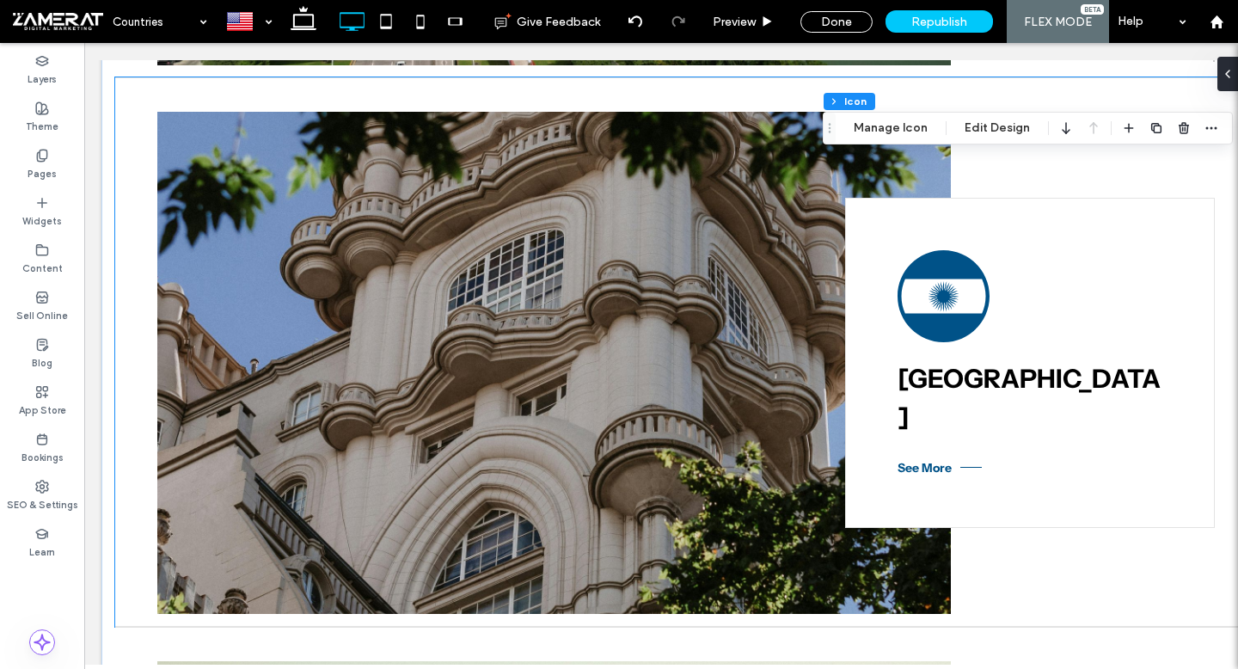
scroll to position [1029, 0]
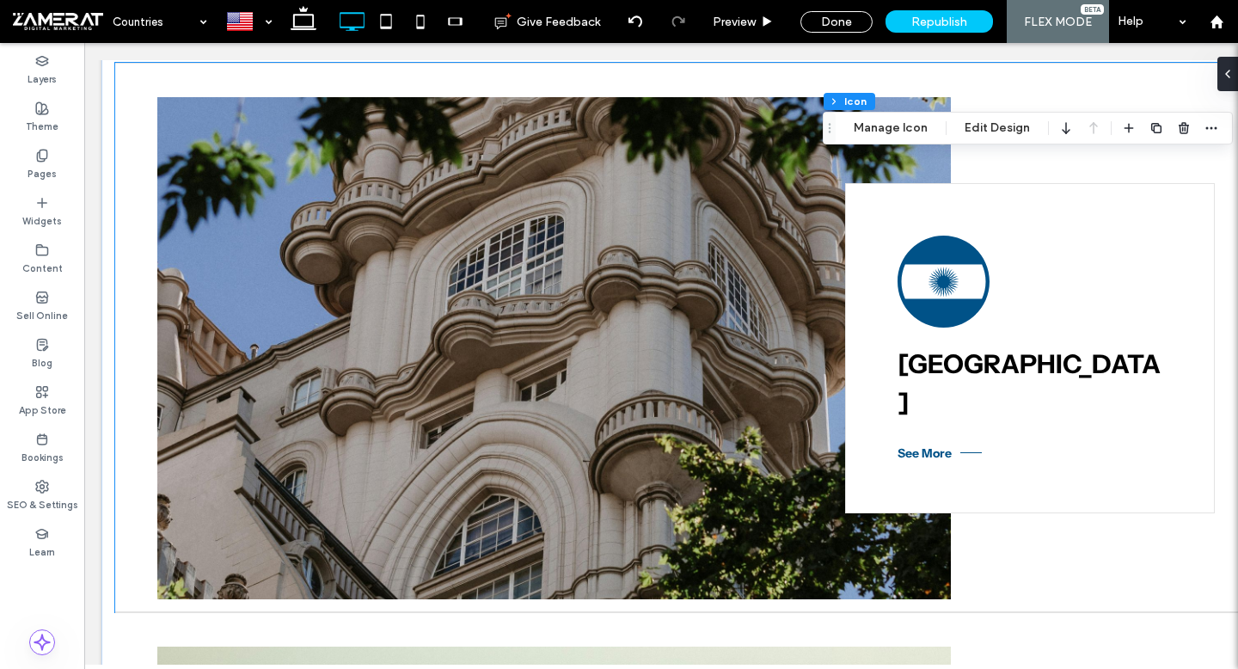
click at [955, 266] on icon at bounding box center [944, 282] width 92 height 92
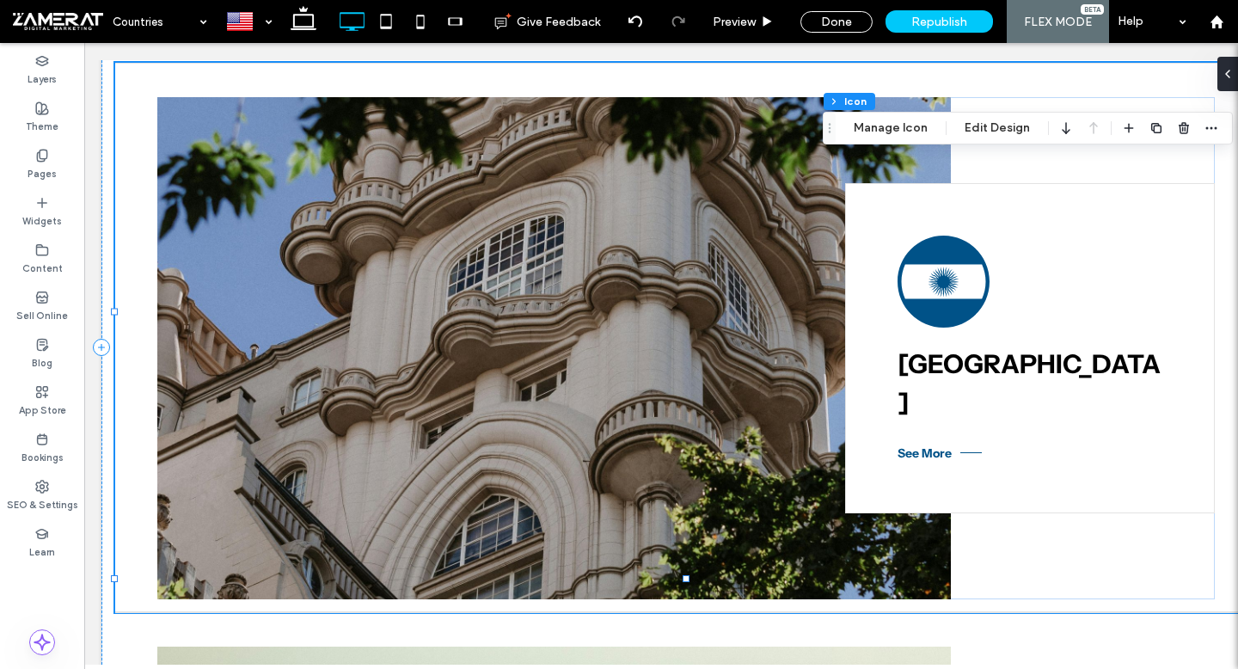
click at [955, 266] on icon at bounding box center [944, 282] width 92 height 92
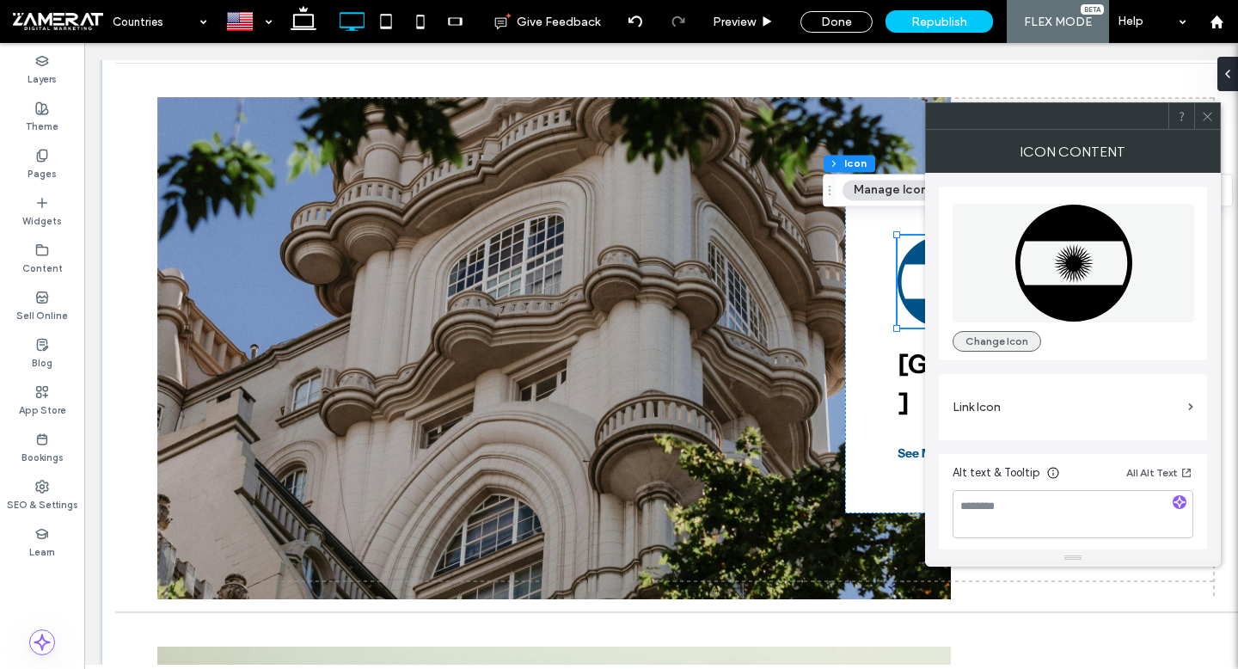
click at [993, 340] on button "Change Icon" at bounding box center [997, 341] width 89 height 21
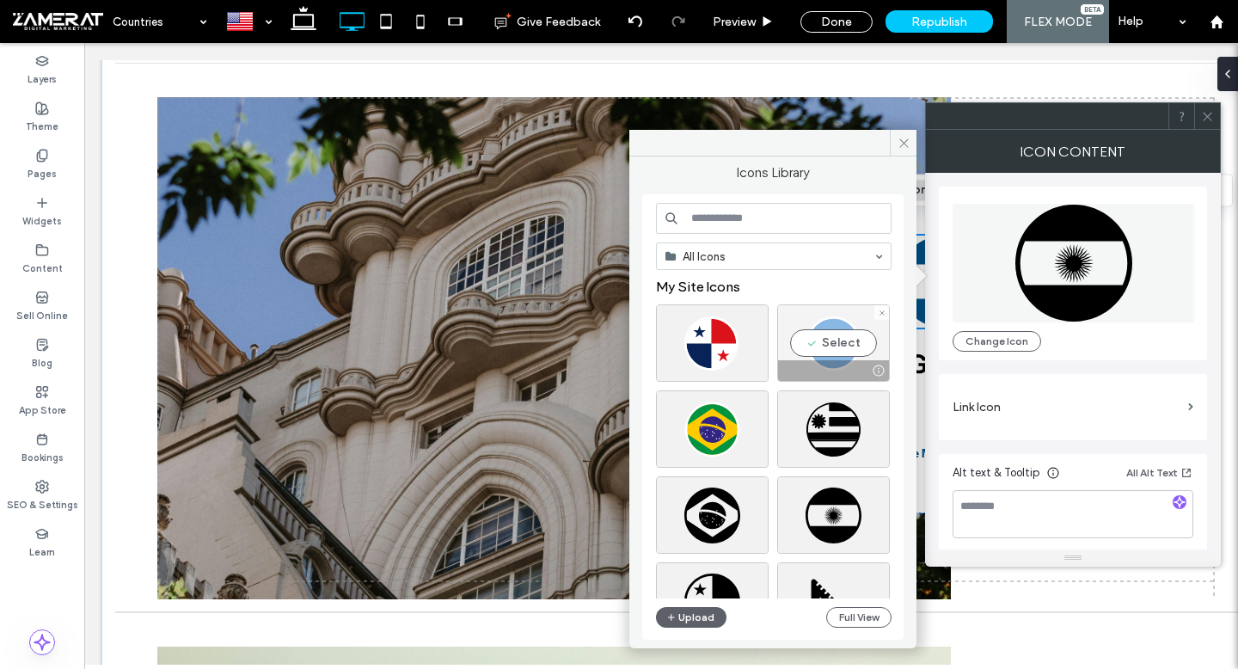
click at [823, 334] on div "Select" at bounding box center [833, 342] width 113 height 77
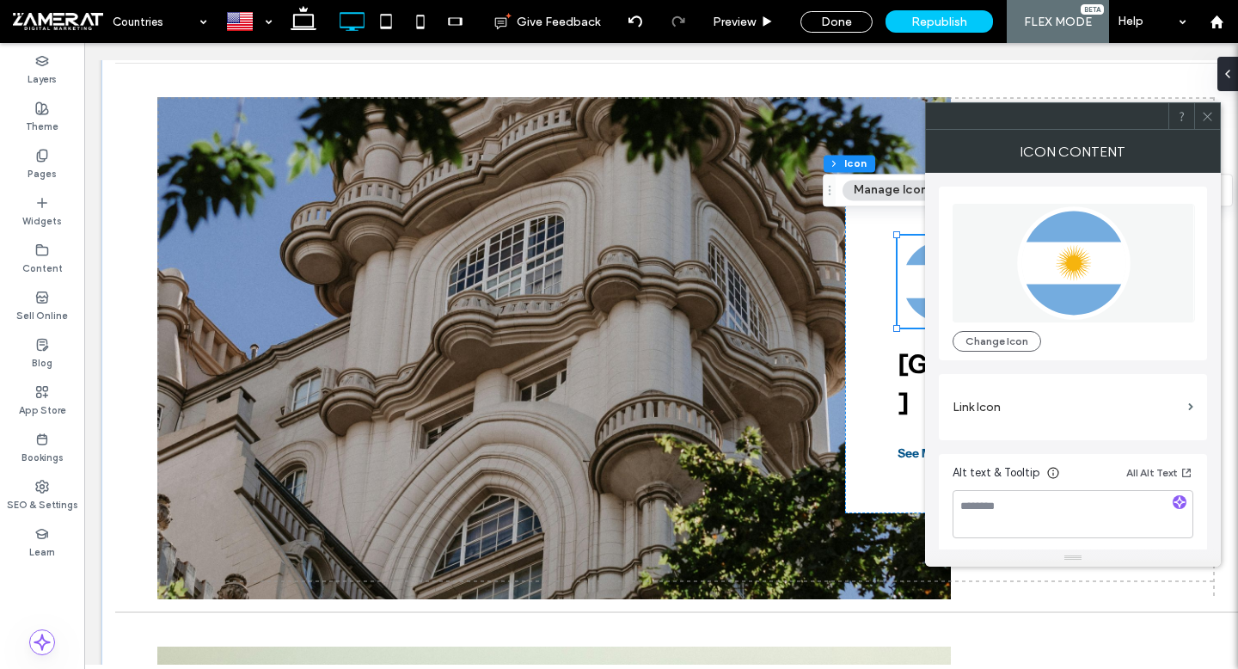
click at [1209, 120] on icon at bounding box center [1207, 116] width 13 height 13
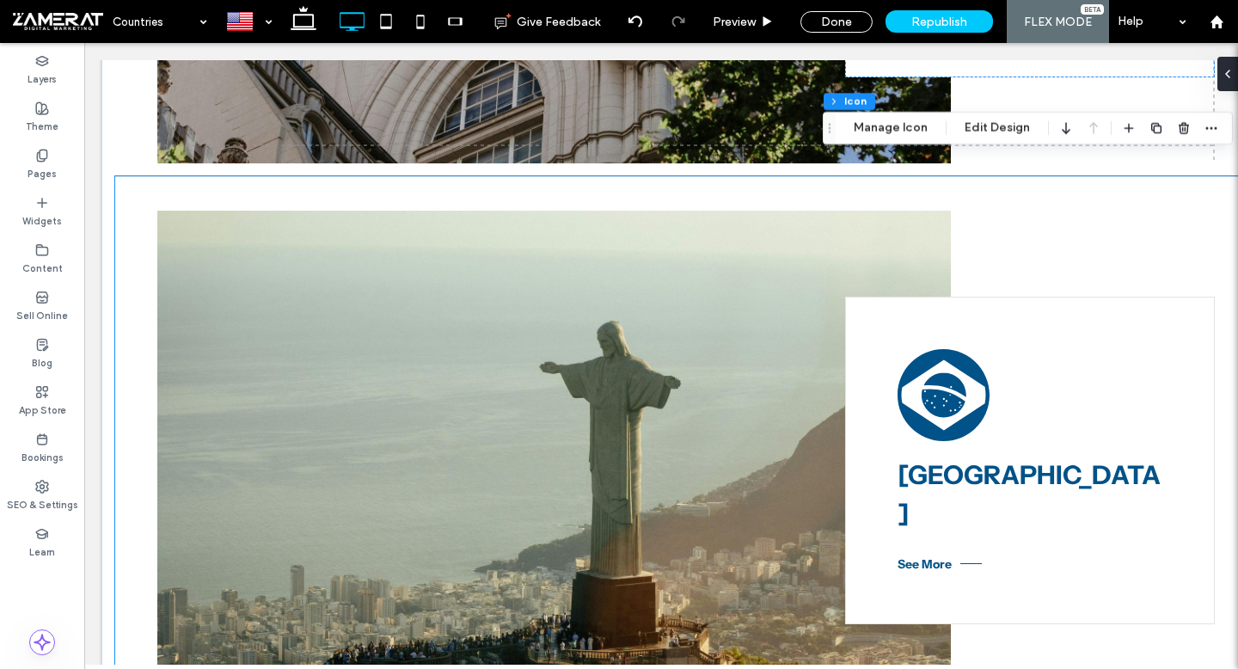
scroll to position [1473, 0]
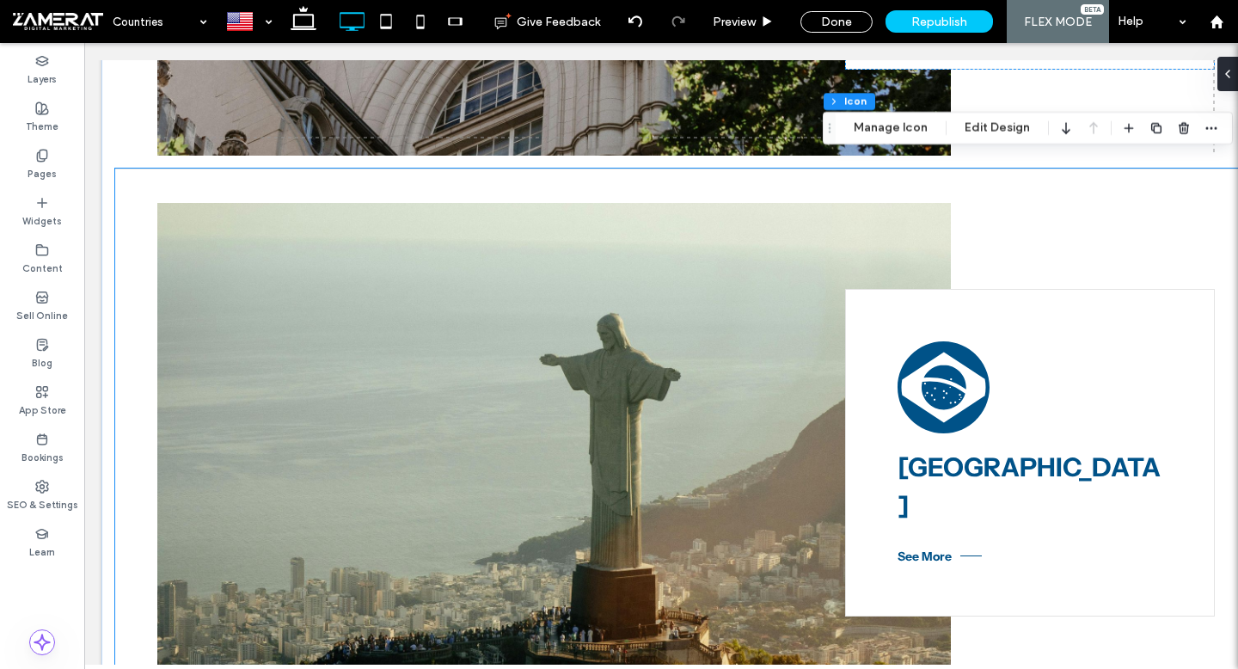
click at [934, 382] on icon at bounding box center [943, 396] width 44 height 28
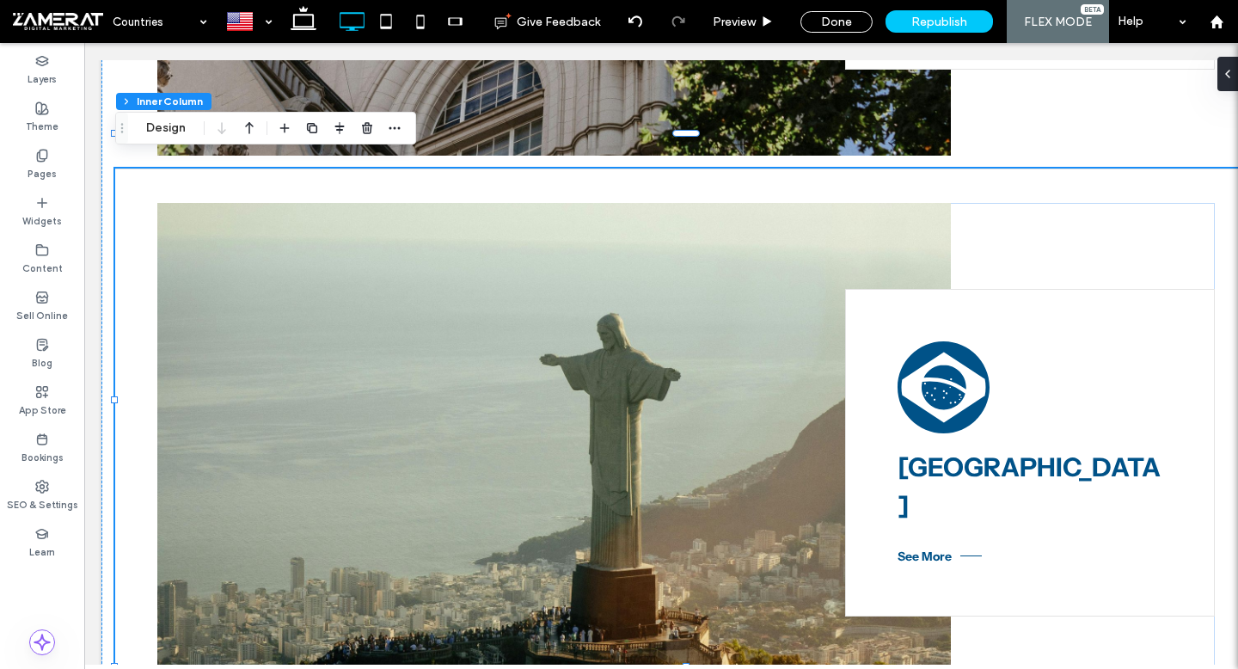
click at [934, 382] on icon at bounding box center [943, 396] width 44 height 28
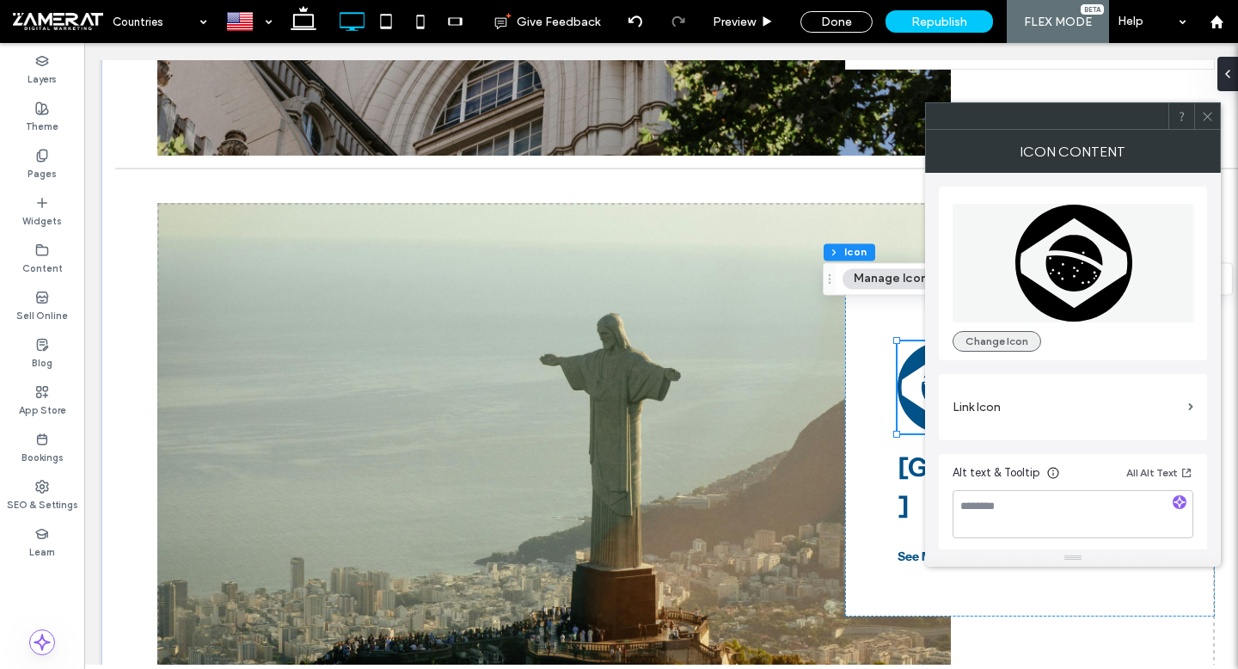
click at [1001, 335] on button "Change Icon" at bounding box center [997, 341] width 89 height 21
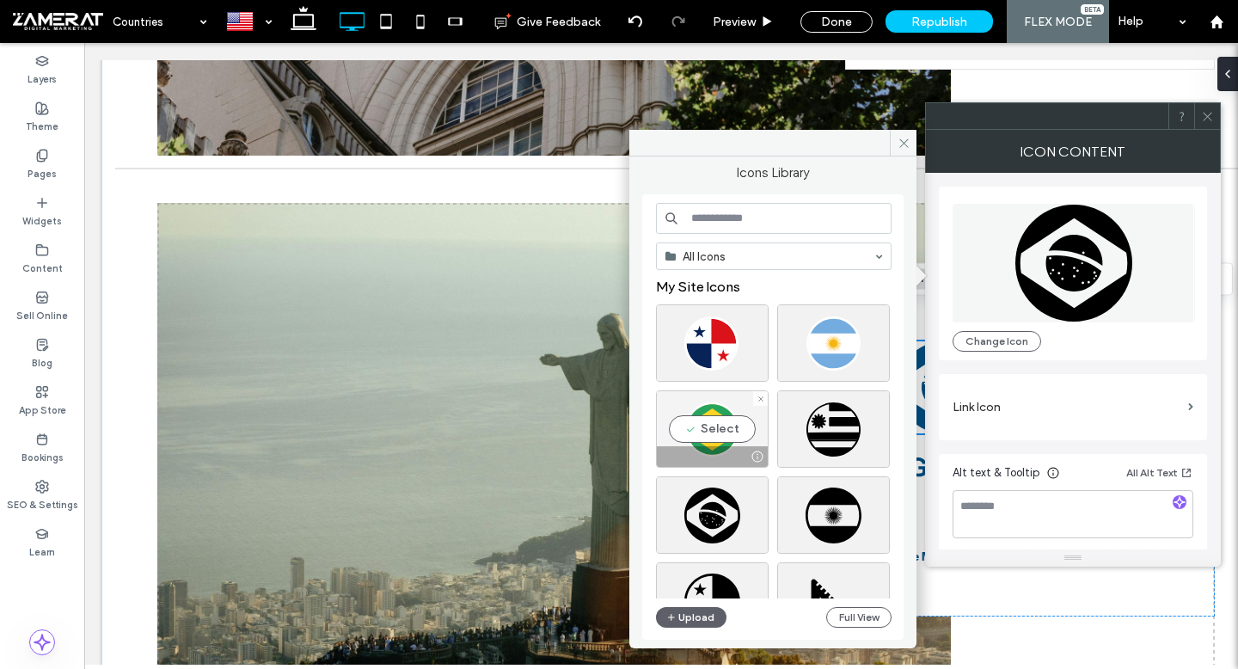
click at [714, 420] on div "Select" at bounding box center [712, 428] width 113 height 77
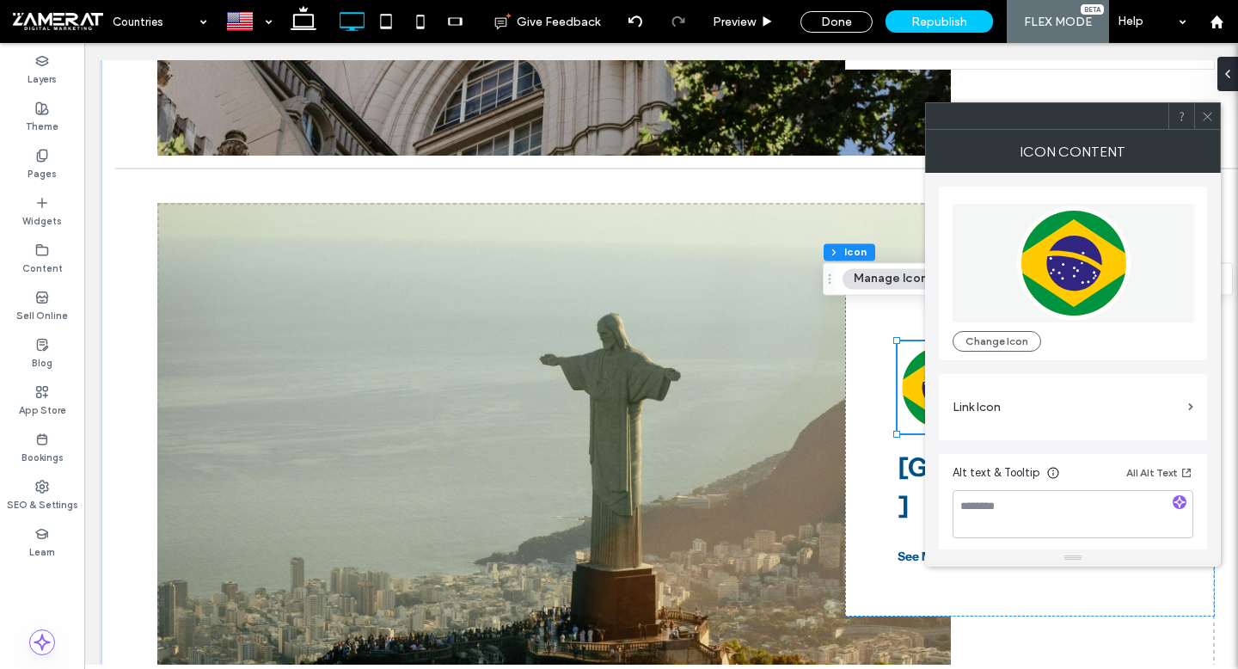
click at [1208, 114] on icon at bounding box center [1207, 116] width 13 height 13
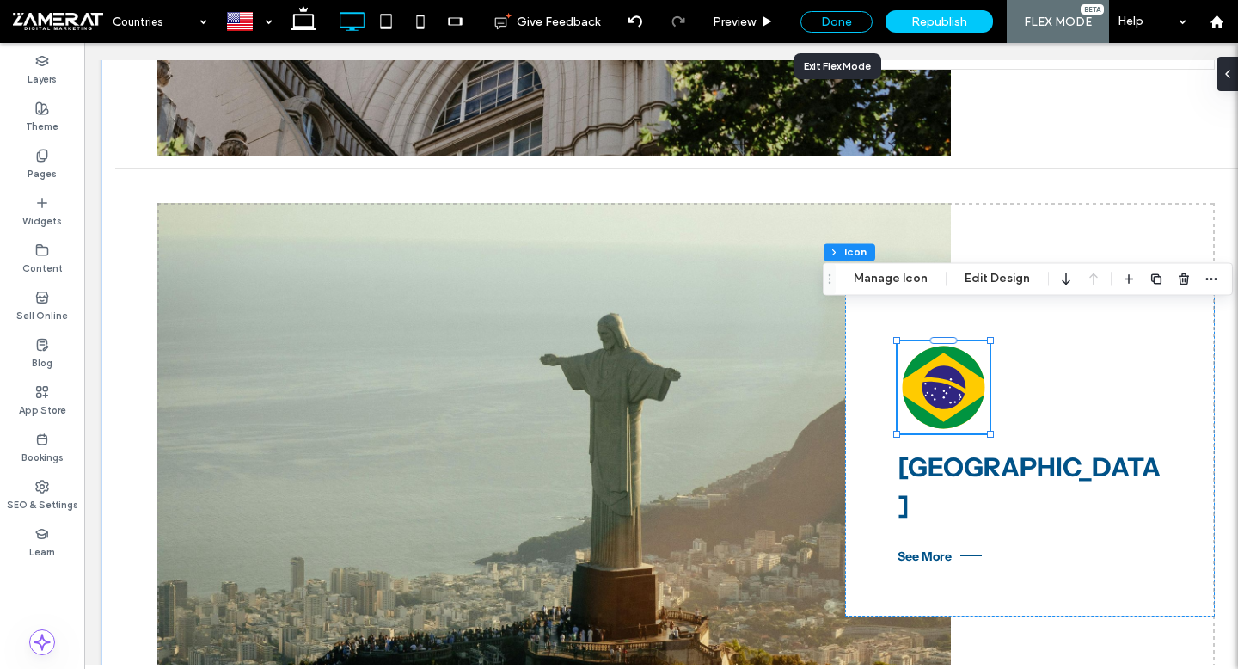
click at [843, 24] on div "Done" at bounding box center [836, 21] width 72 height 21
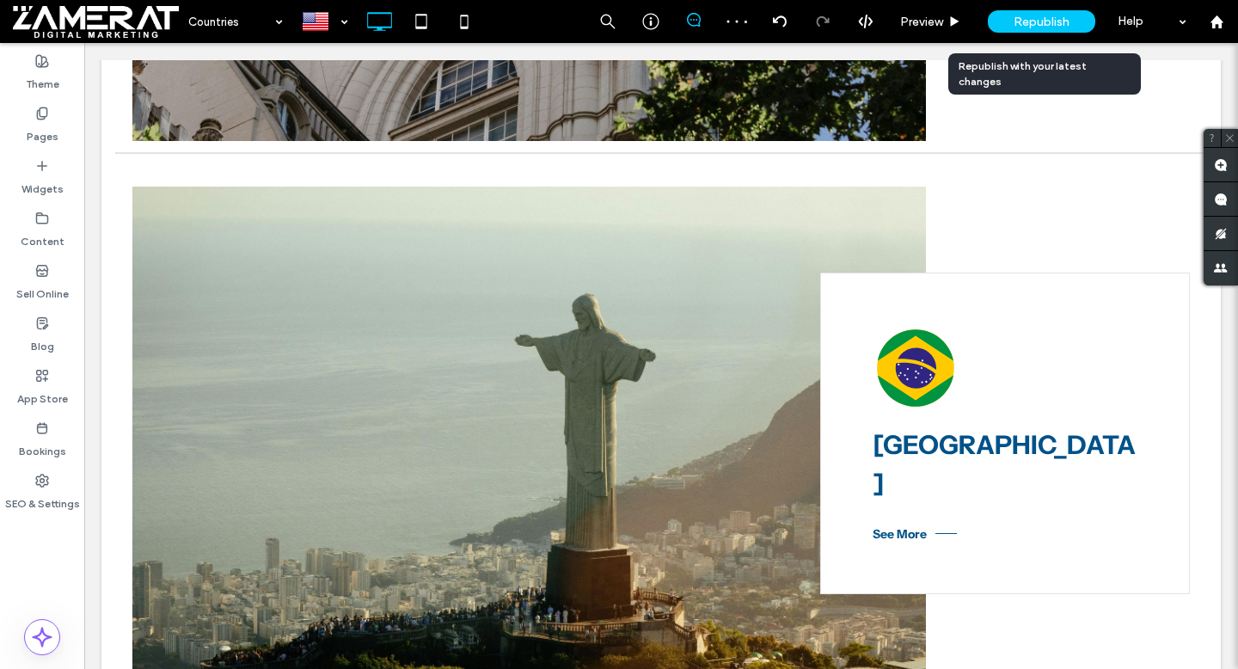
click at [1027, 23] on span "Republish" at bounding box center [1042, 22] width 56 height 15
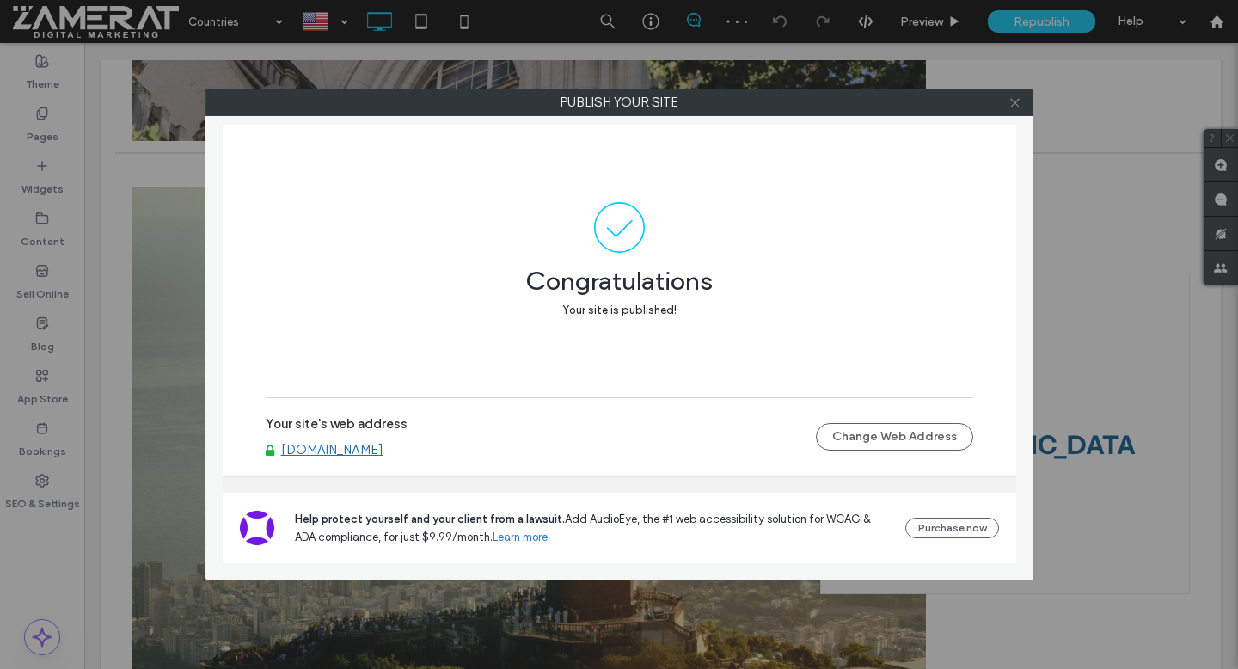
click at [1016, 104] on use at bounding box center [1014, 102] width 9 height 9
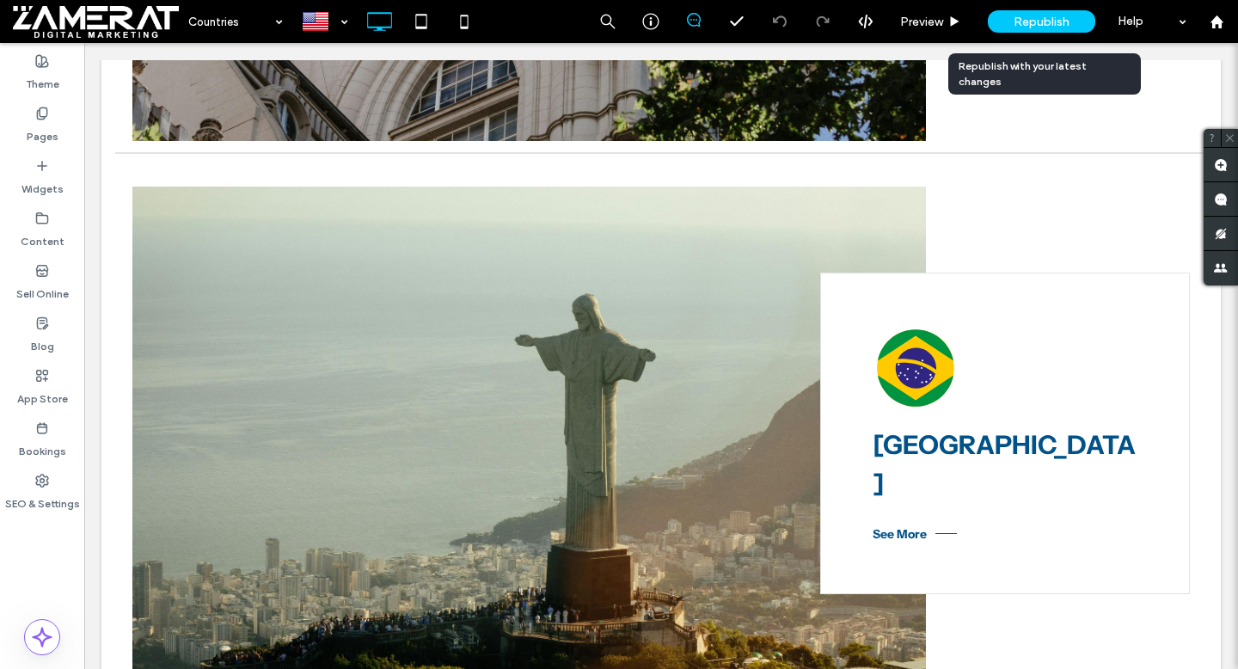
click at [1037, 10] on div "Republish" at bounding box center [1041, 21] width 107 height 22
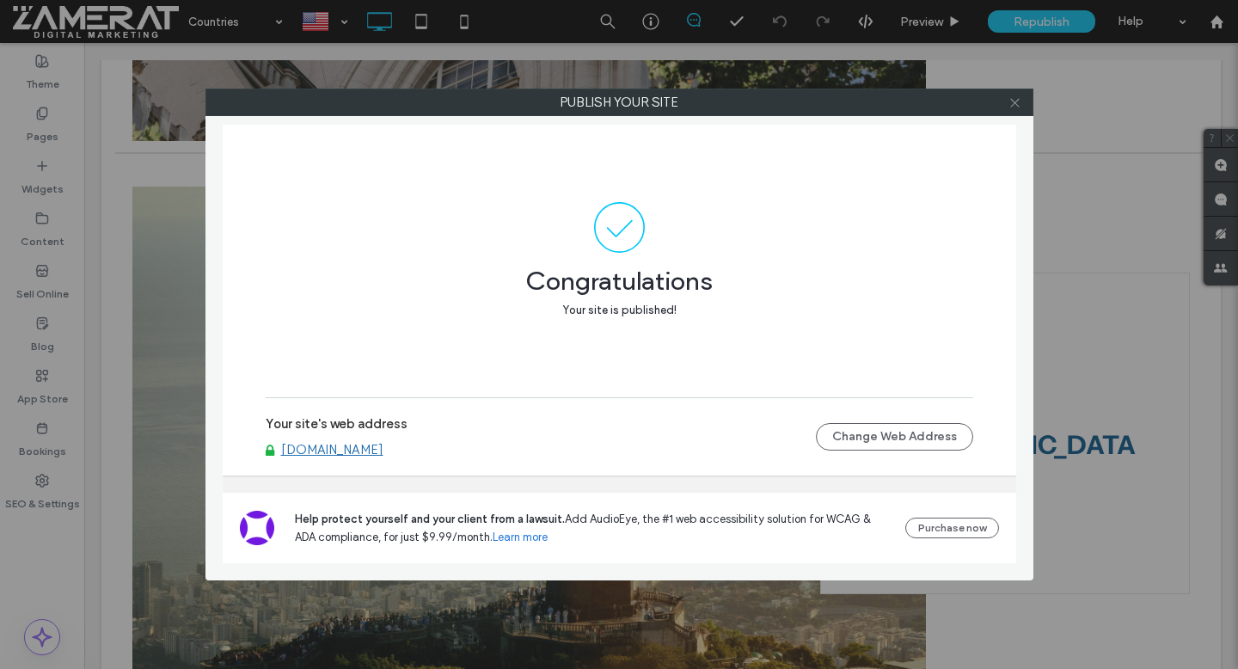
click at [1015, 103] on use at bounding box center [1014, 102] width 9 height 9
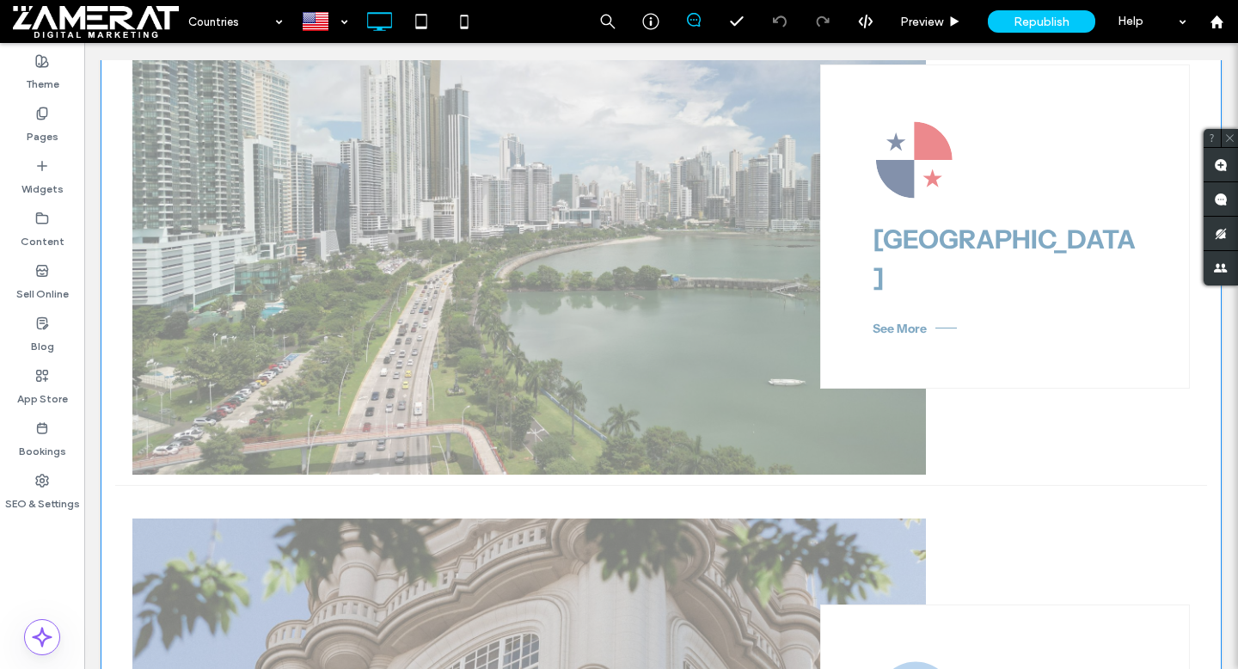
scroll to position [0, 0]
